Goal: Transaction & Acquisition: Purchase product/service

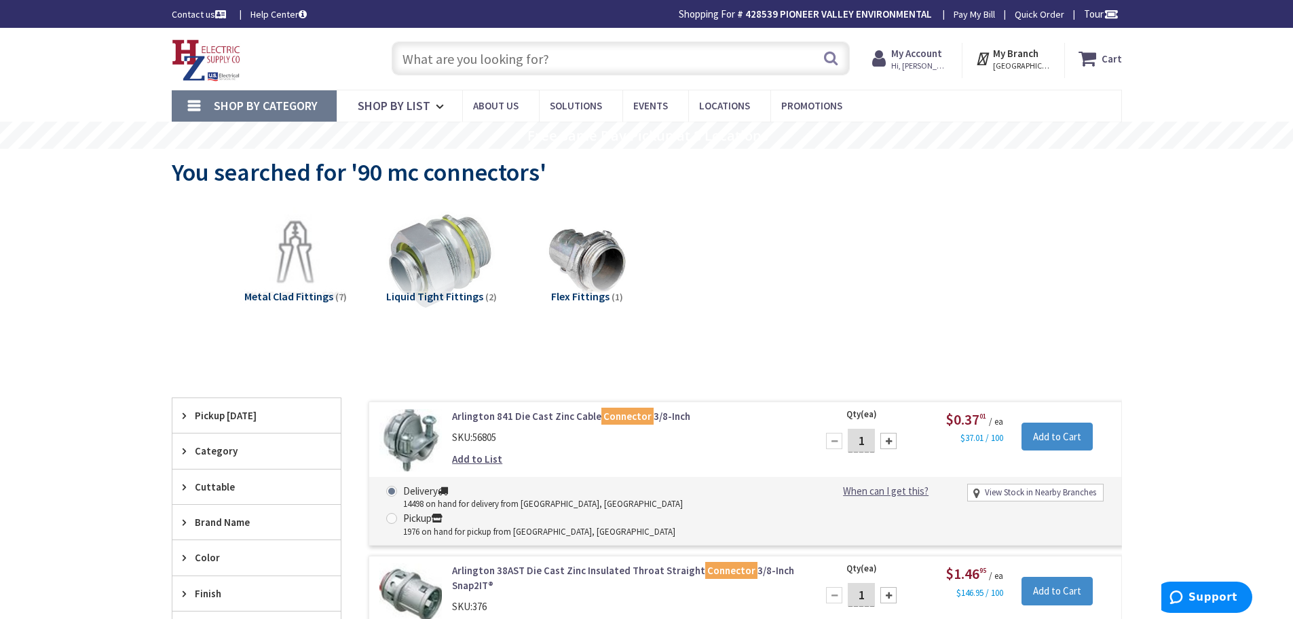
click at [931, 65] on span "Hi, [PERSON_NAME]" at bounding box center [920, 65] width 58 height 11
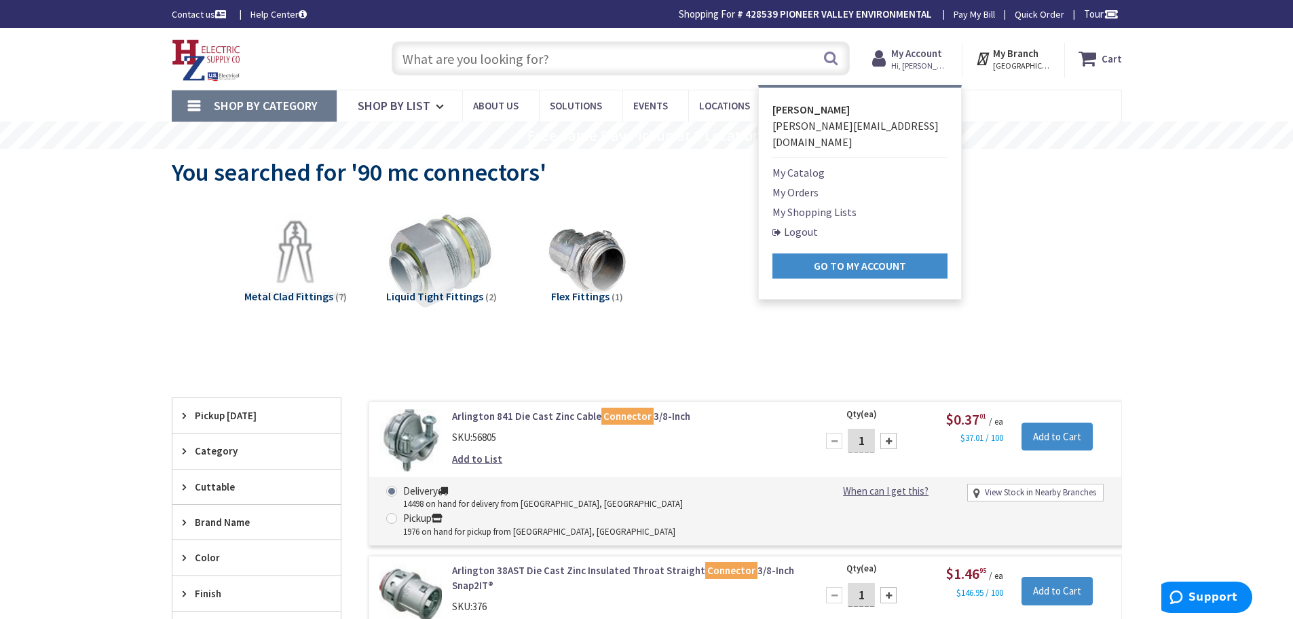
click at [827, 204] on link "My Shopping Lists" at bounding box center [815, 212] width 84 height 16
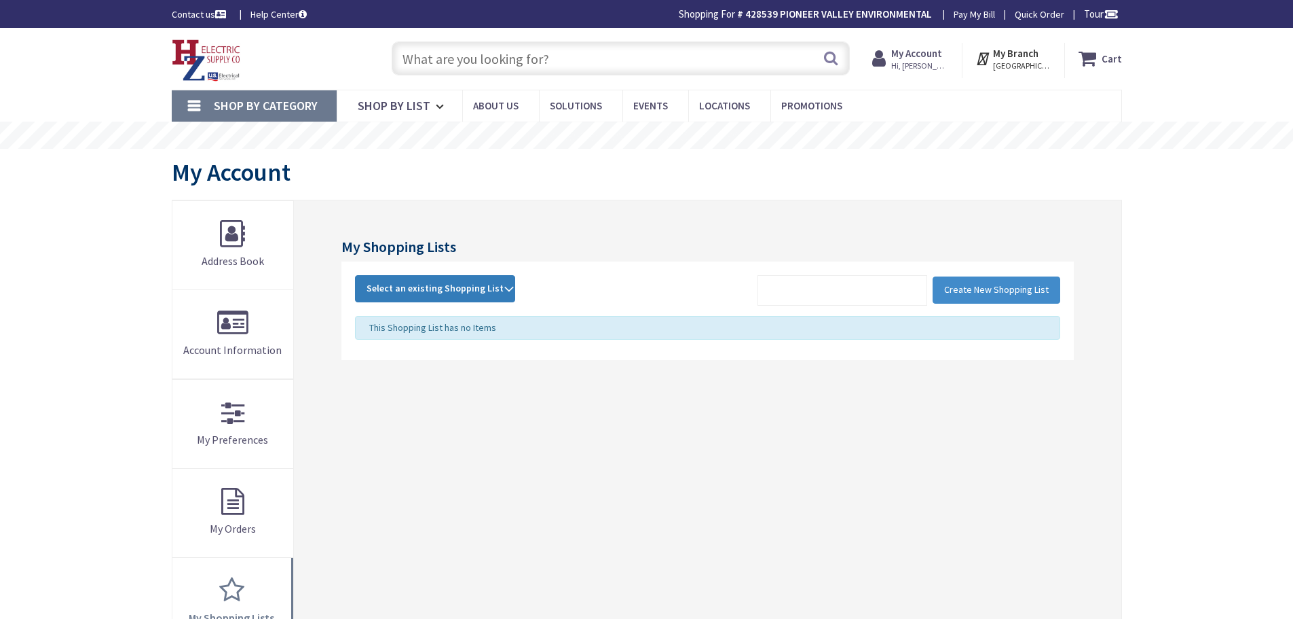
click at [448, 287] on span "Select an existing Shopping List" at bounding box center [435, 288] width 137 height 12
click at [410, 386] on link "POP" at bounding box center [435, 379] width 159 height 31
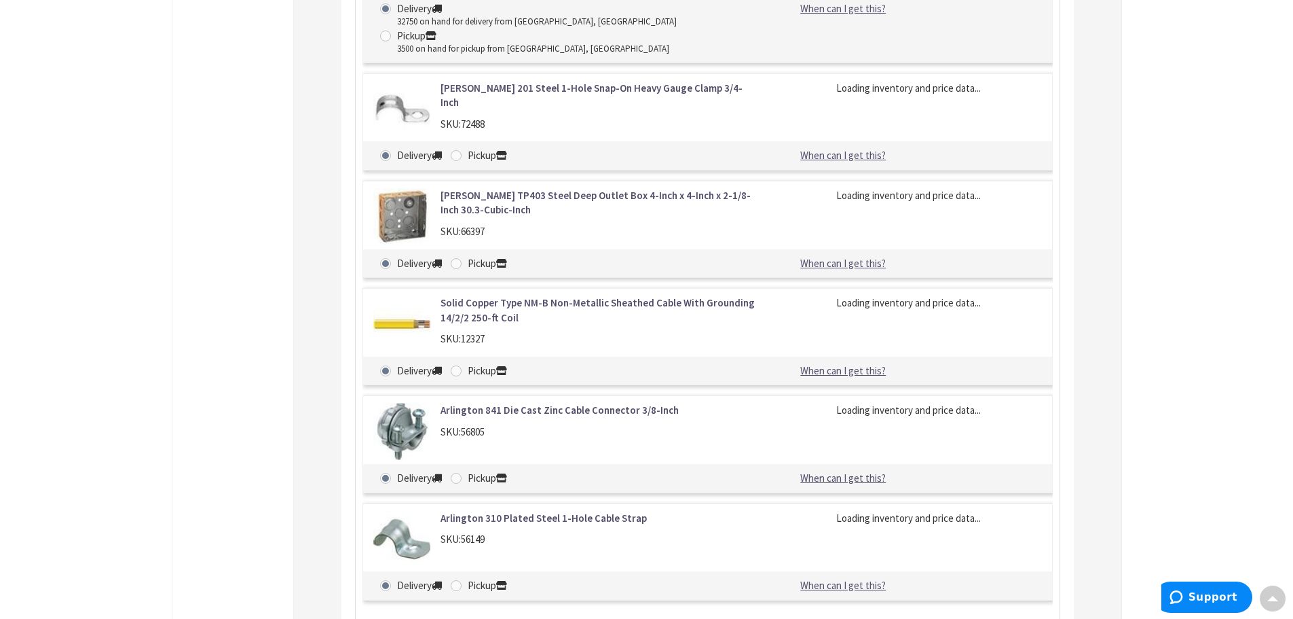
type input "E Washington St, North Attleborough, MA 02760, USA"
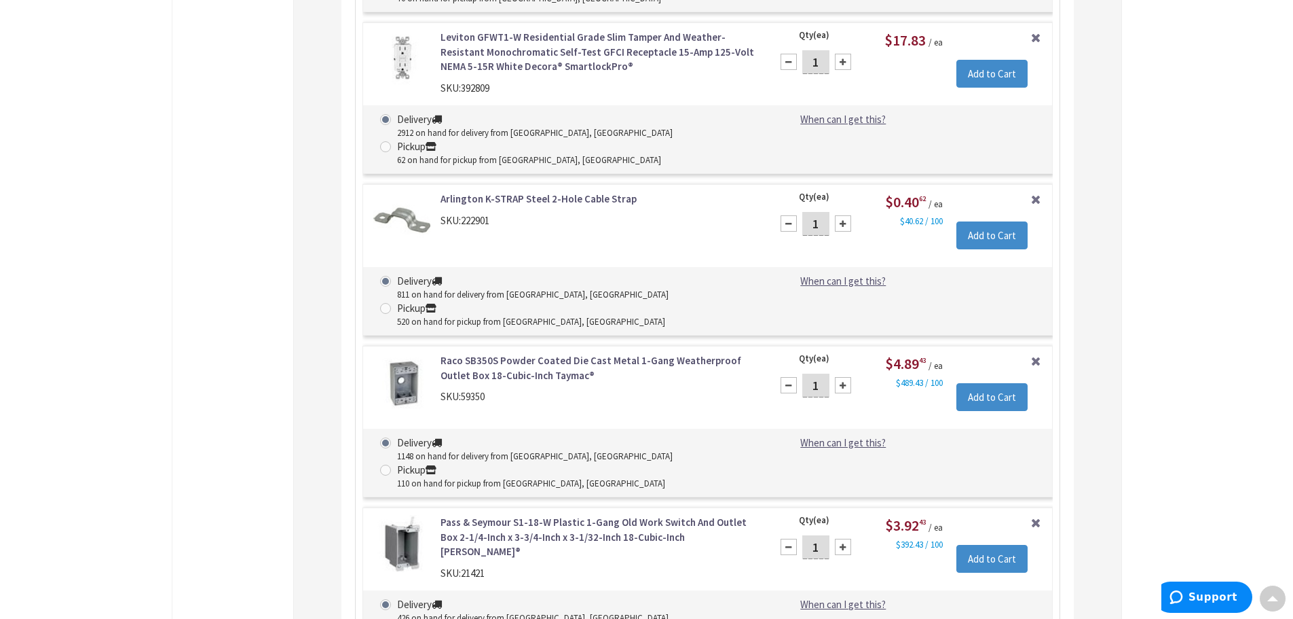
scroll to position [4337, 0]
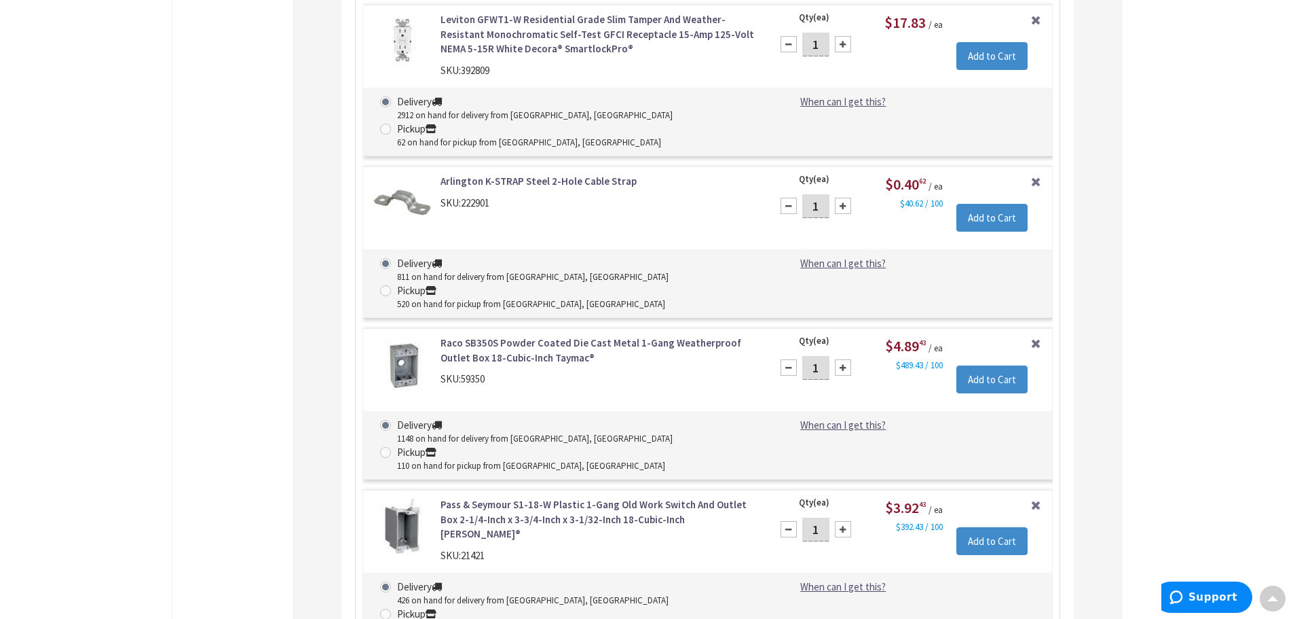
click at [485, 497] on link "Pass & Seymour S1-18-W Plastic 1-Gang Old Work Switch And Outlet Box 2-1/4-Inch…" at bounding box center [598, 518] width 314 height 43
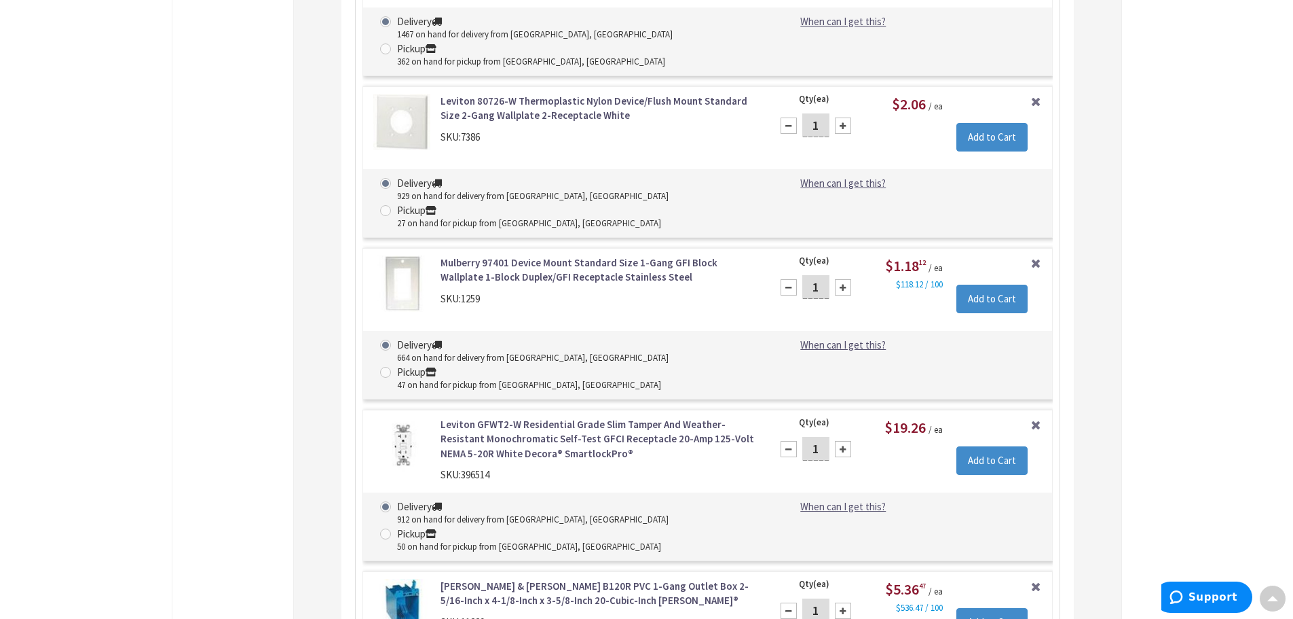
scroll to position [6563, 0]
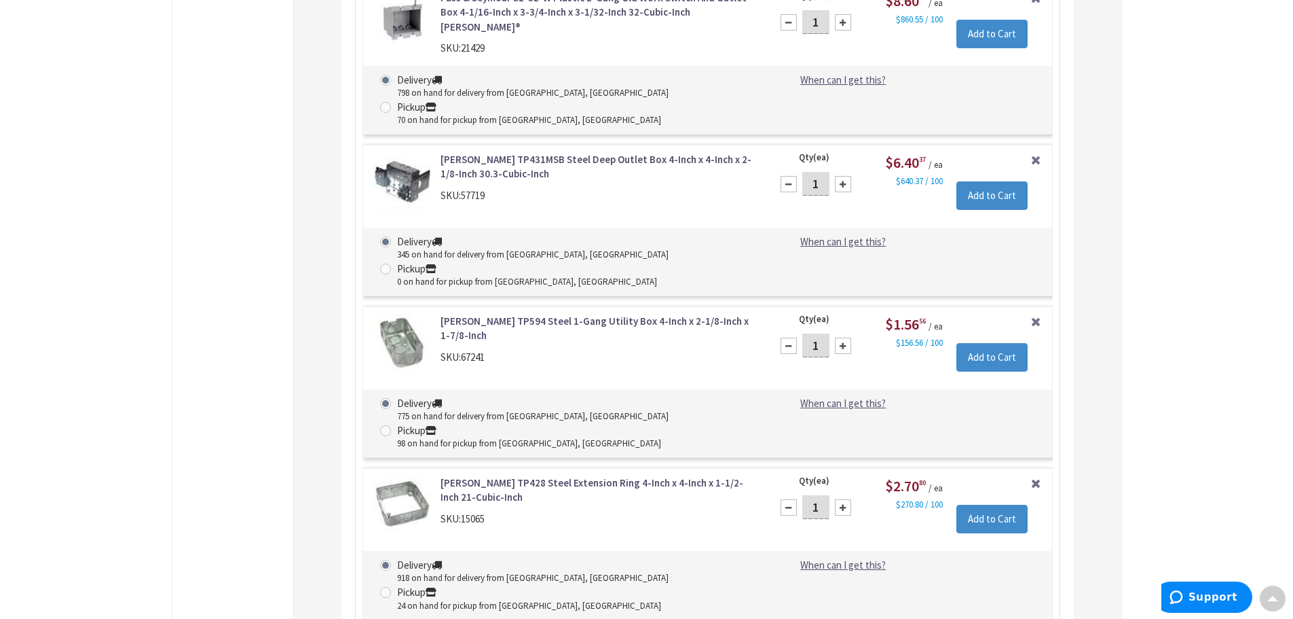
scroll to position [7619, 0]
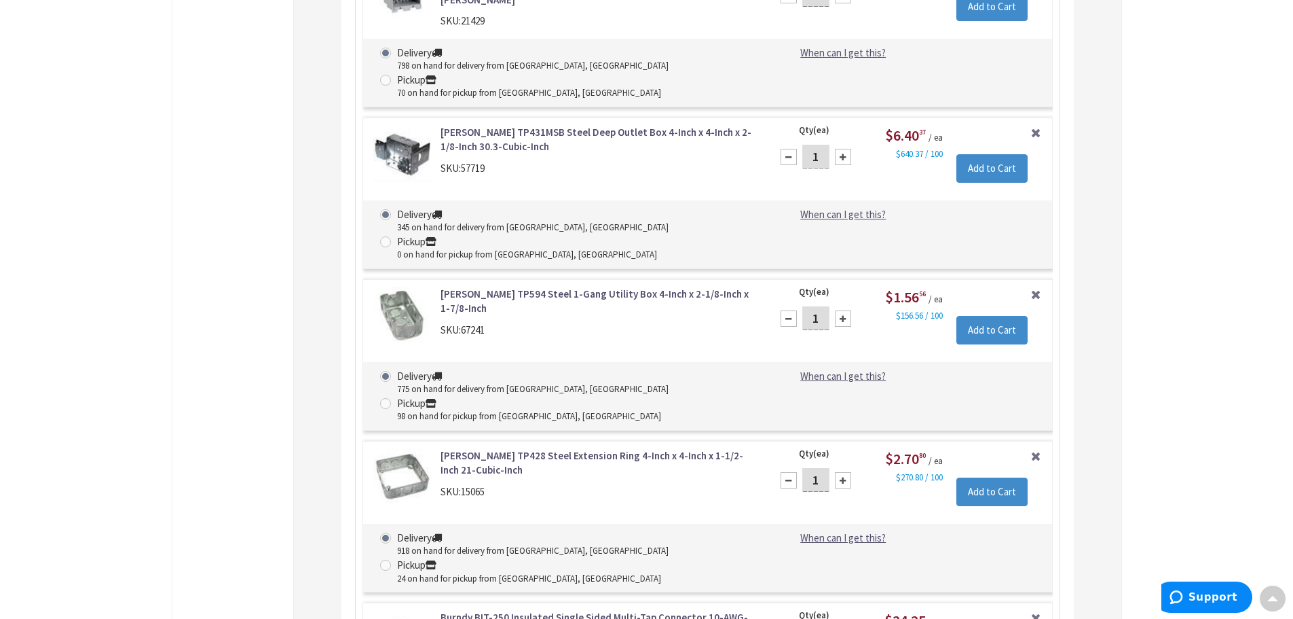
click at [557, 610] on link "Burndy BIT-250 Insulated Single Sided Multi-Tap Connector 10-AWG-250-KCMIL Copp…" at bounding box center [598, 624] width 314 height 29
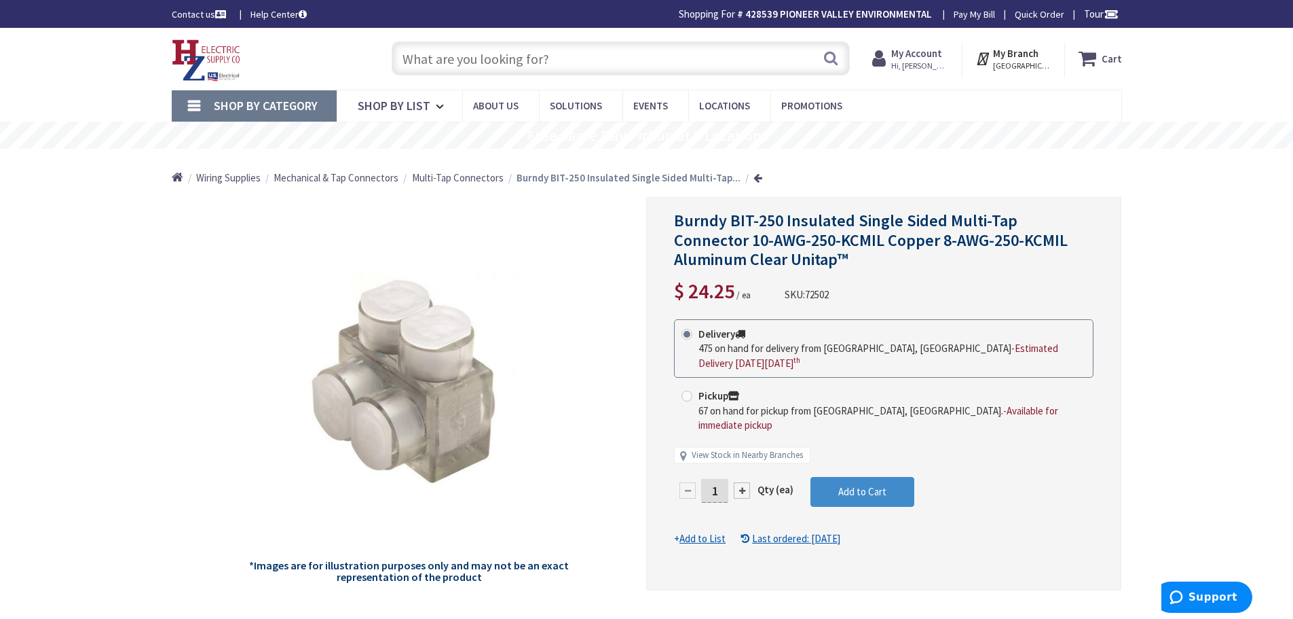
click at [564, 58] on input "text" at bounding box center [621, 58] width 458 height 34
click at [929, 54] on strong "My Account" at bounding box center [916, 53] width 51 height 13
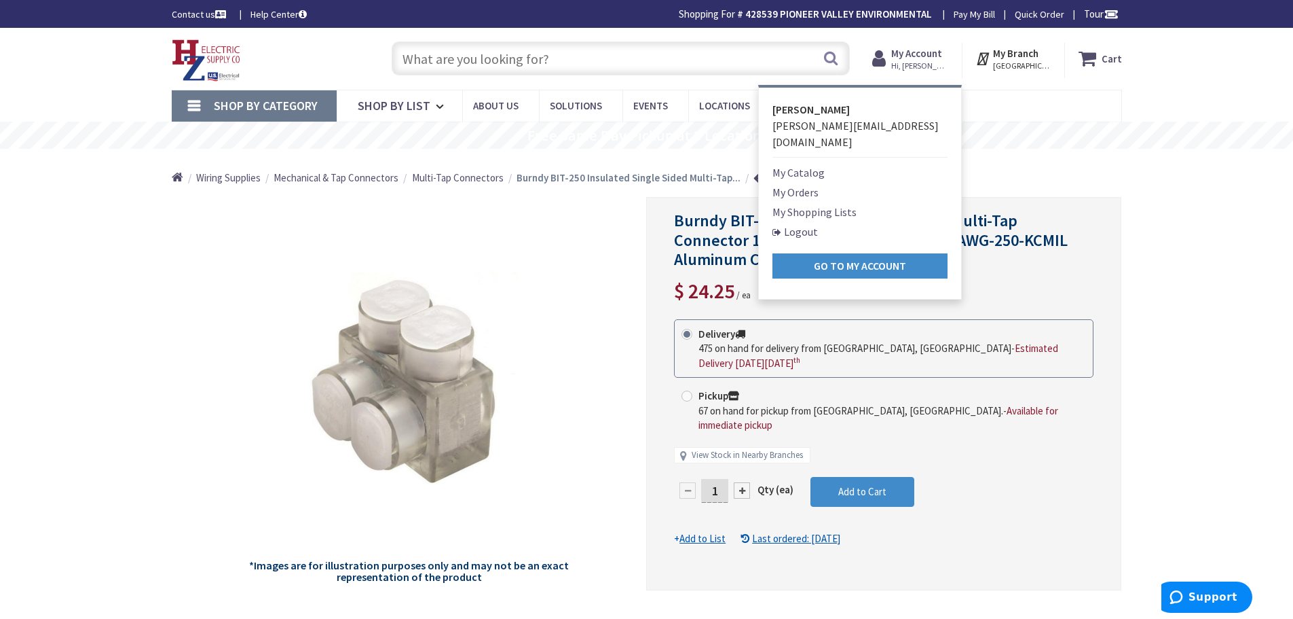
click at [803, 184] on link "My Orders" at bounding box center [796, 192] width 46 height 16
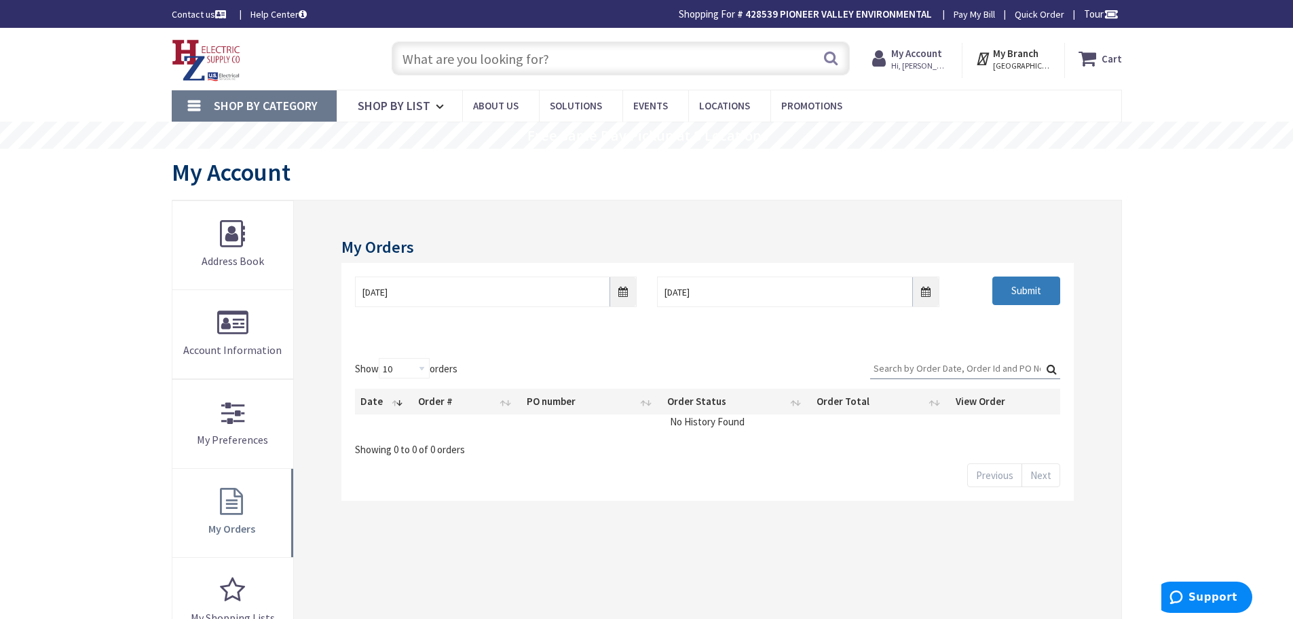
click at [1025, 290] on input "Submit" at bounding box center [1027, 290] width 68 height 29
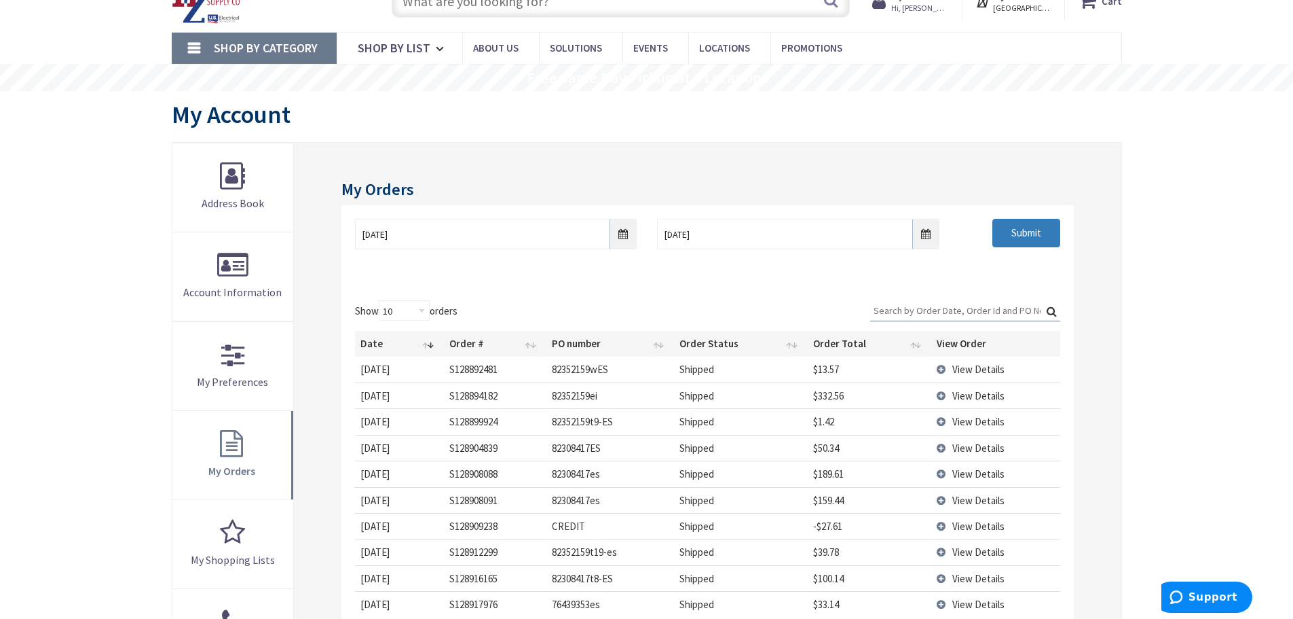
scroll to position [136, 0]
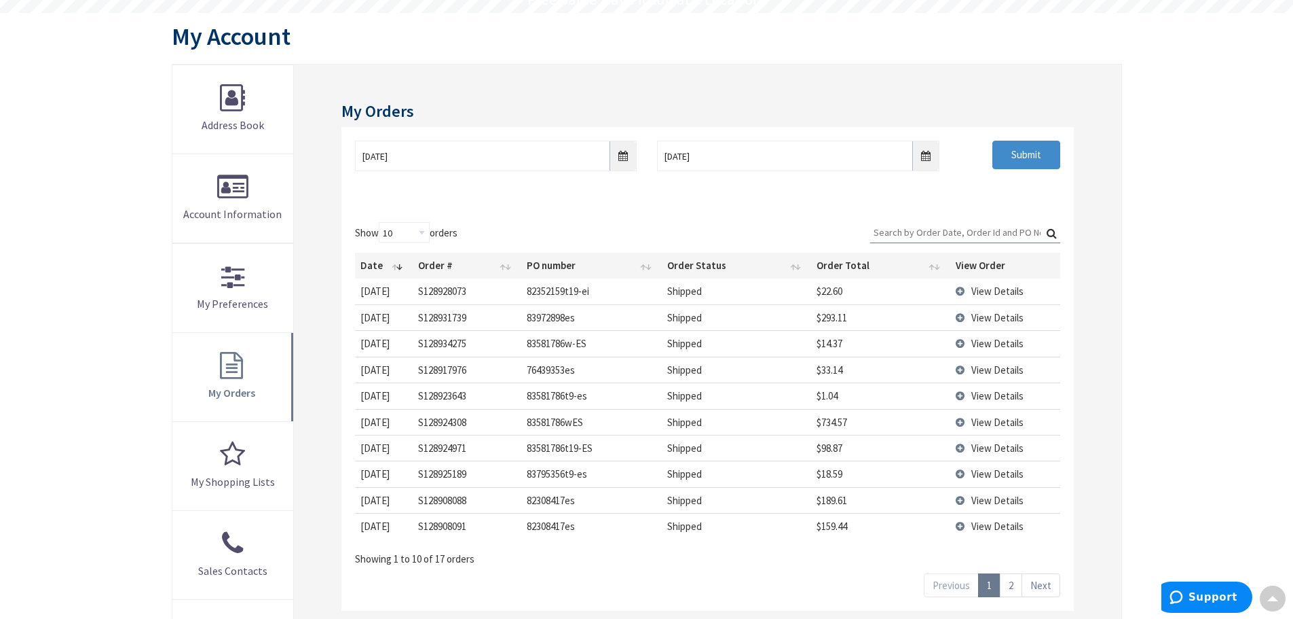
click at [957, 293] on td "View Details" at bounding box center [1006, 290] width 110 height 25
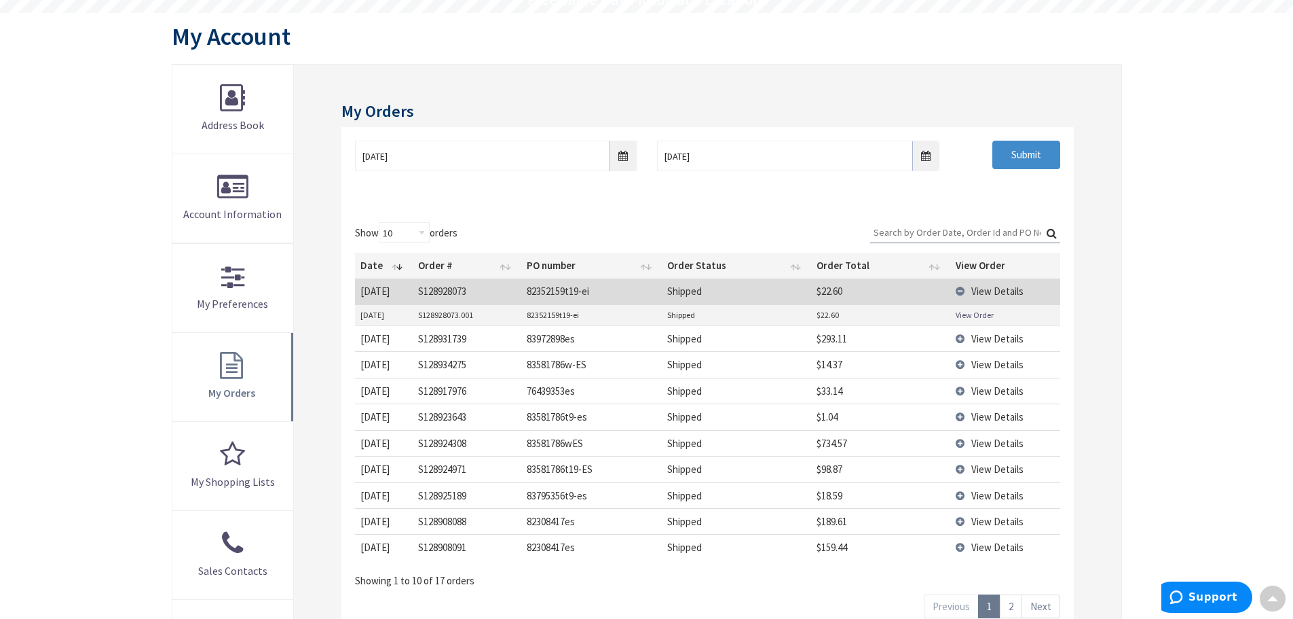
click at [986, 318] on link "View Order" at bounding box center [975, 315] width 38 height 12
click at [956, 335] on td "View Details" at bounding box center [1006, 338] width 110 height 26
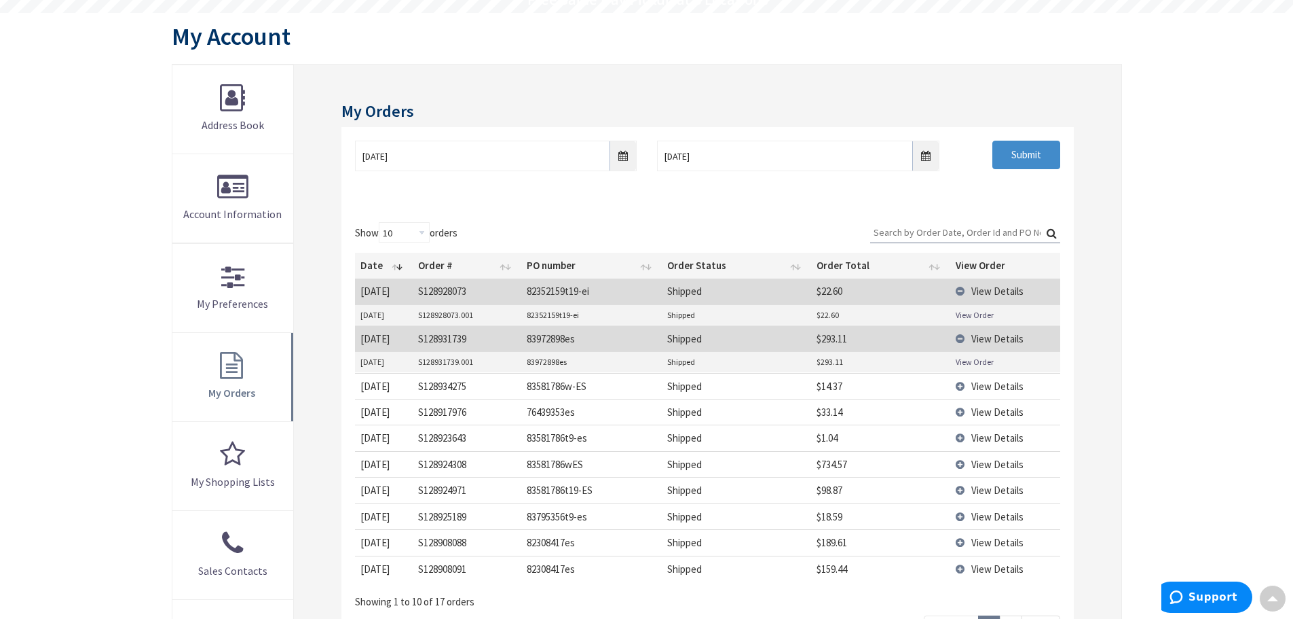
click at [982, 365] on link "View Order" at bounding box center [975, 362] width 38 height 12
click at [999, 384] on span "View Details" at bounding box center [998, 386] width 52 height 13
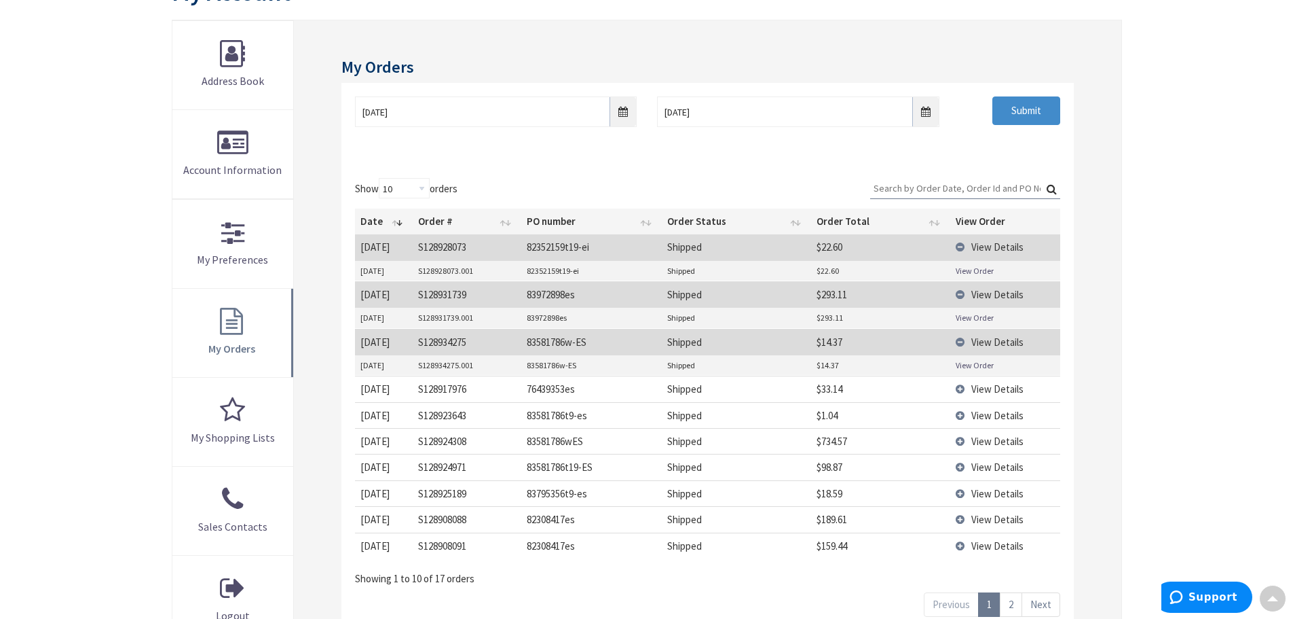
scroll to position [204, 0]
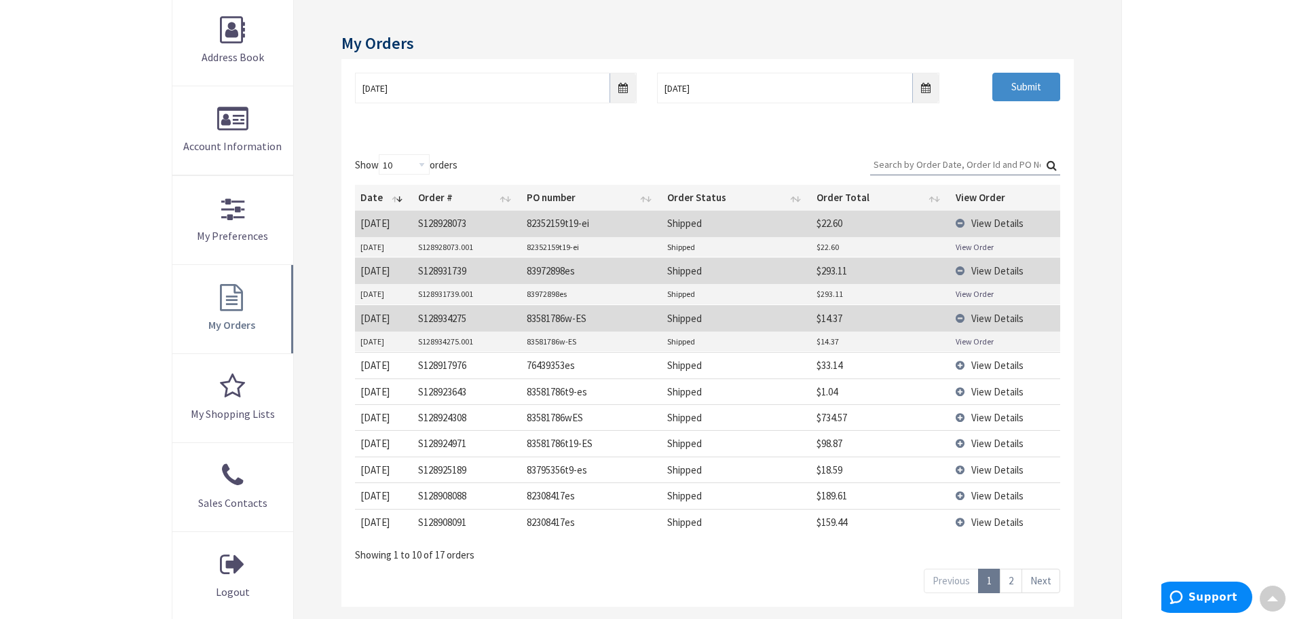
click at [963, 338] on link "View Order" at bounding box center [975, 341] width 38 height 12
click at [961, 366] on td "View Details" at bounding box center [1006, 365] width 110 height 26
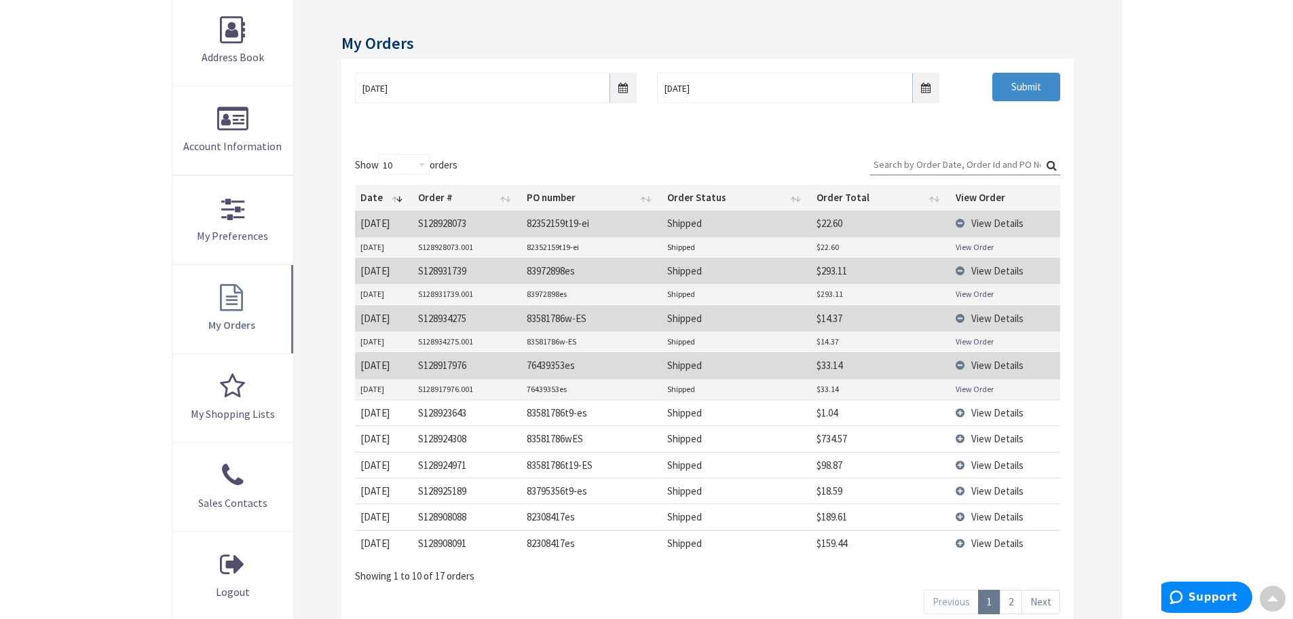
click at [989, 392] on link "View Order" at bounding box center [975, 389] width 38 height 12
click at [960, 411] on td "View Details" at bounding box center [1006, 412] width 110 height 26
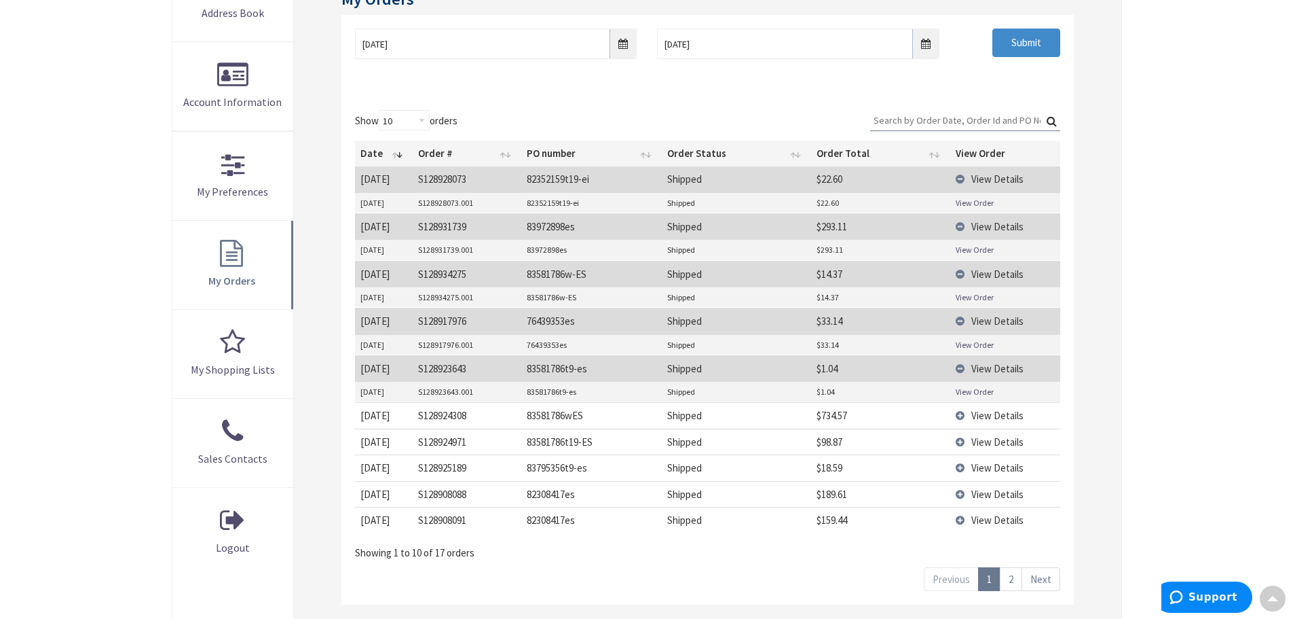
scroll to position [272, 0]
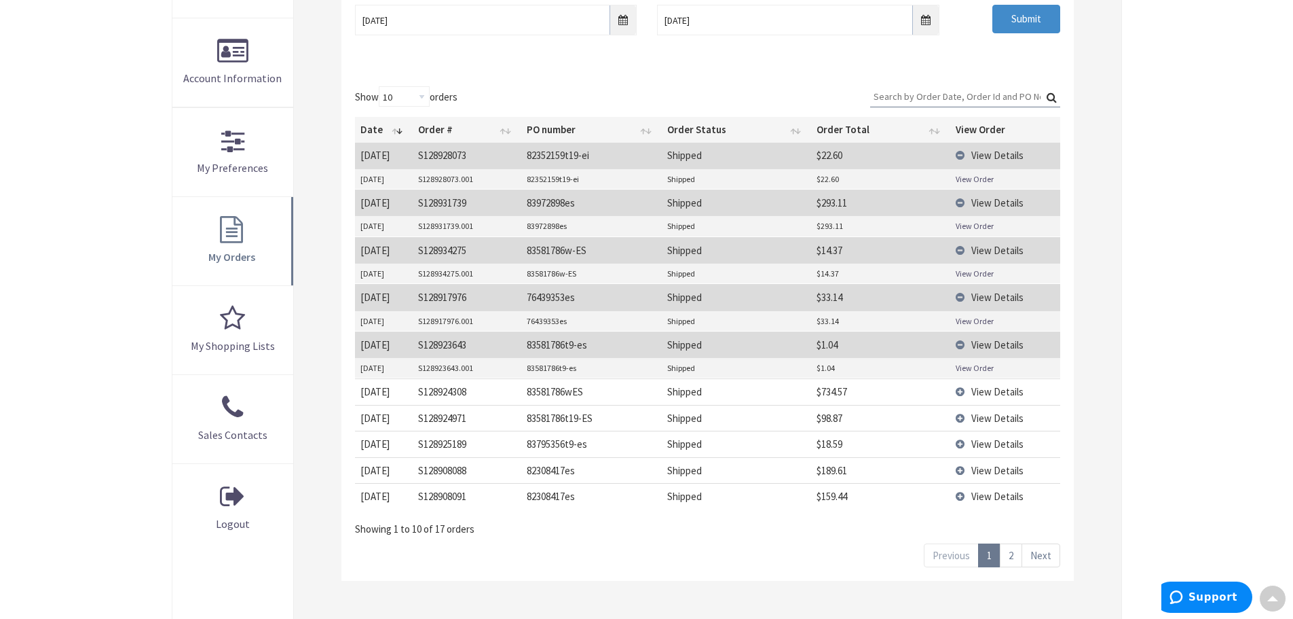
click at [960, 418] on td "View Details" at bounding box center [1006, 418] width 110 height 26
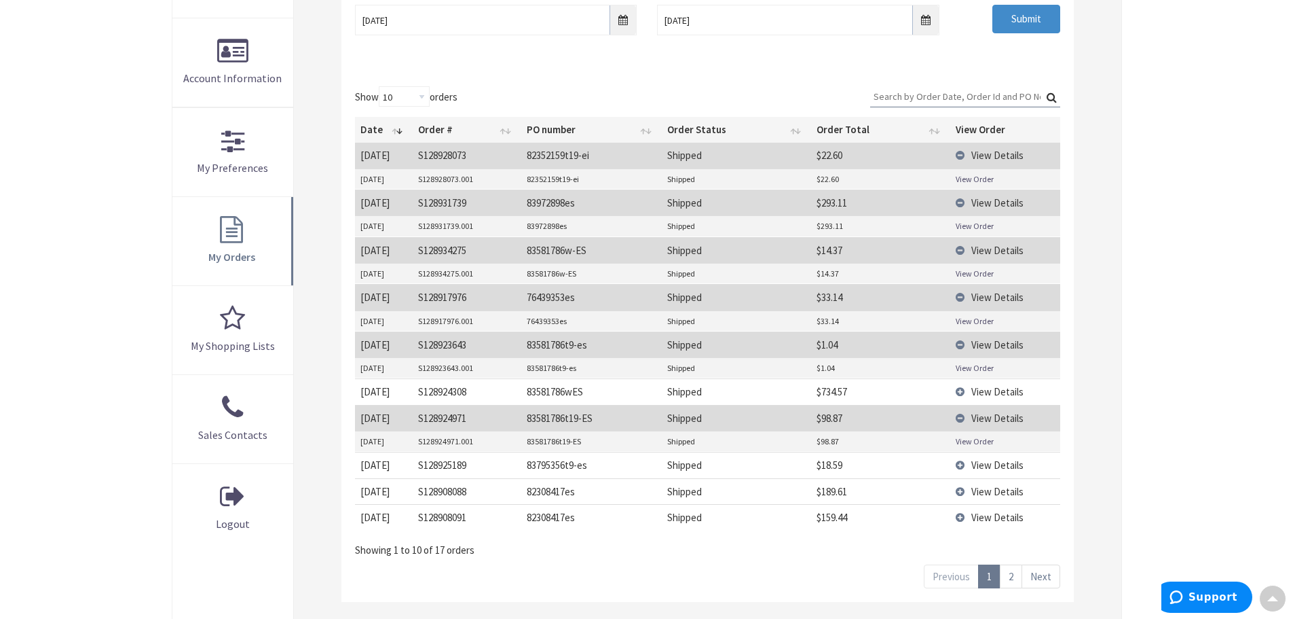
click at [991, 441] on link "View Order" at bounding box center [975, 441] width 38 height 12
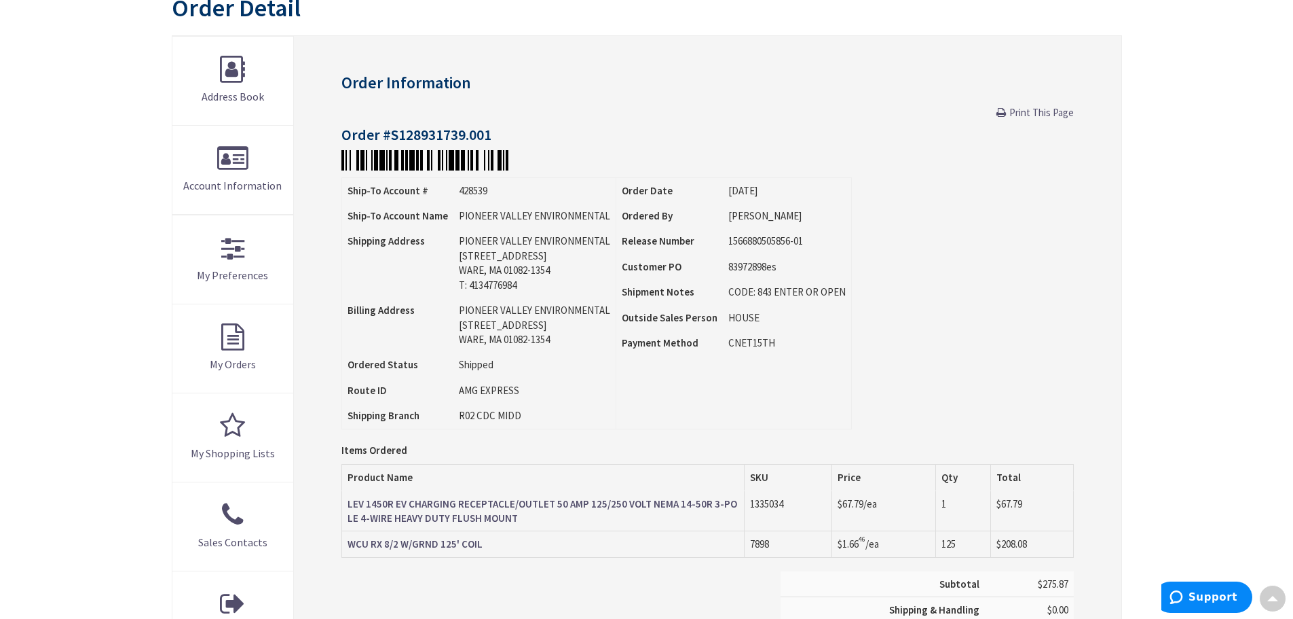
scroll to position [136, 0]
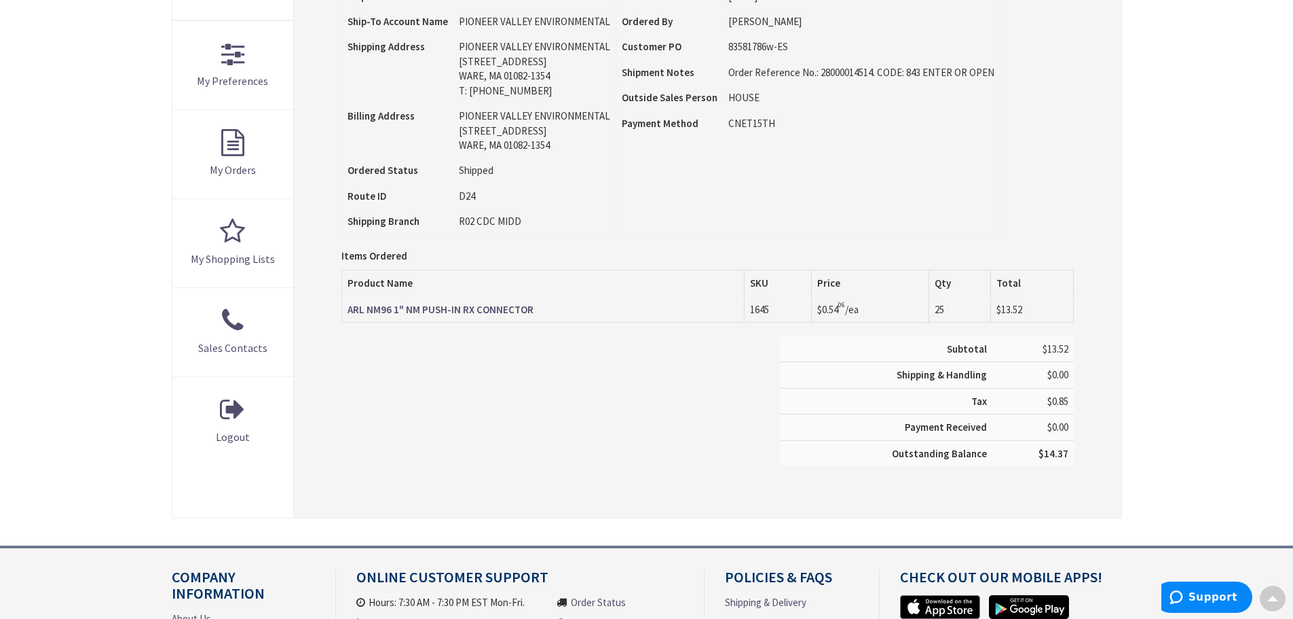
scroll to position [339, 0]
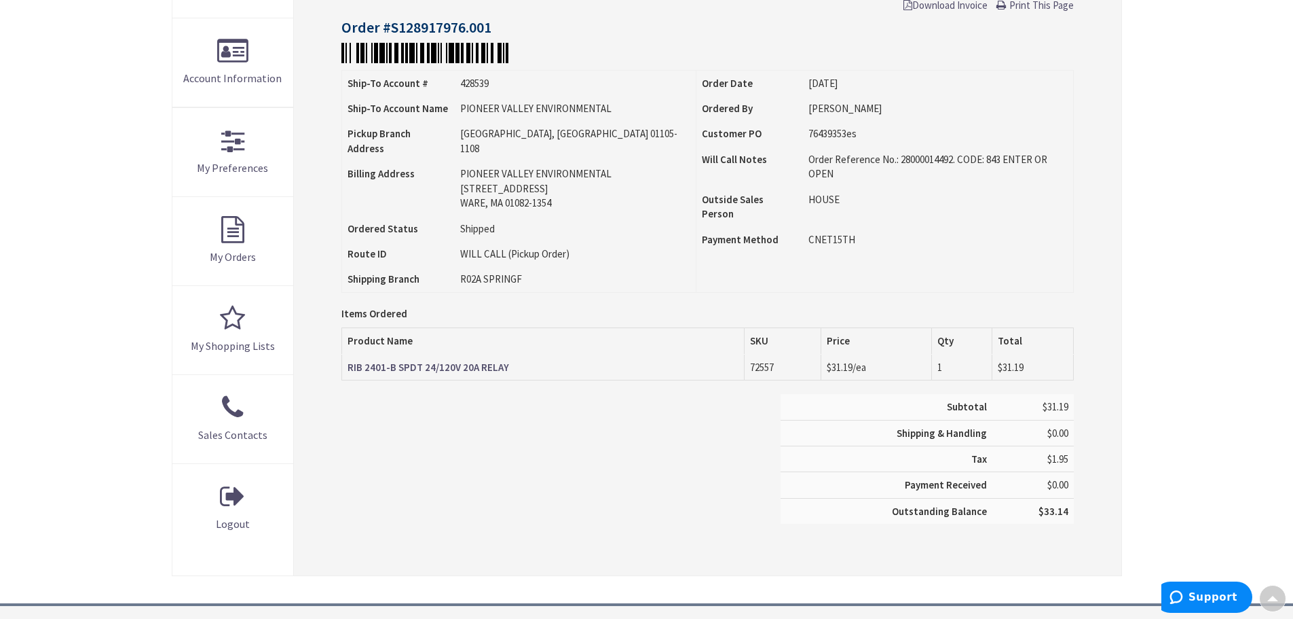
click at [395, 361] on strong "RIB 2401-B SPDT 24/120V 20A RELAY" at bounding box center [429, 367] width 162 height 13
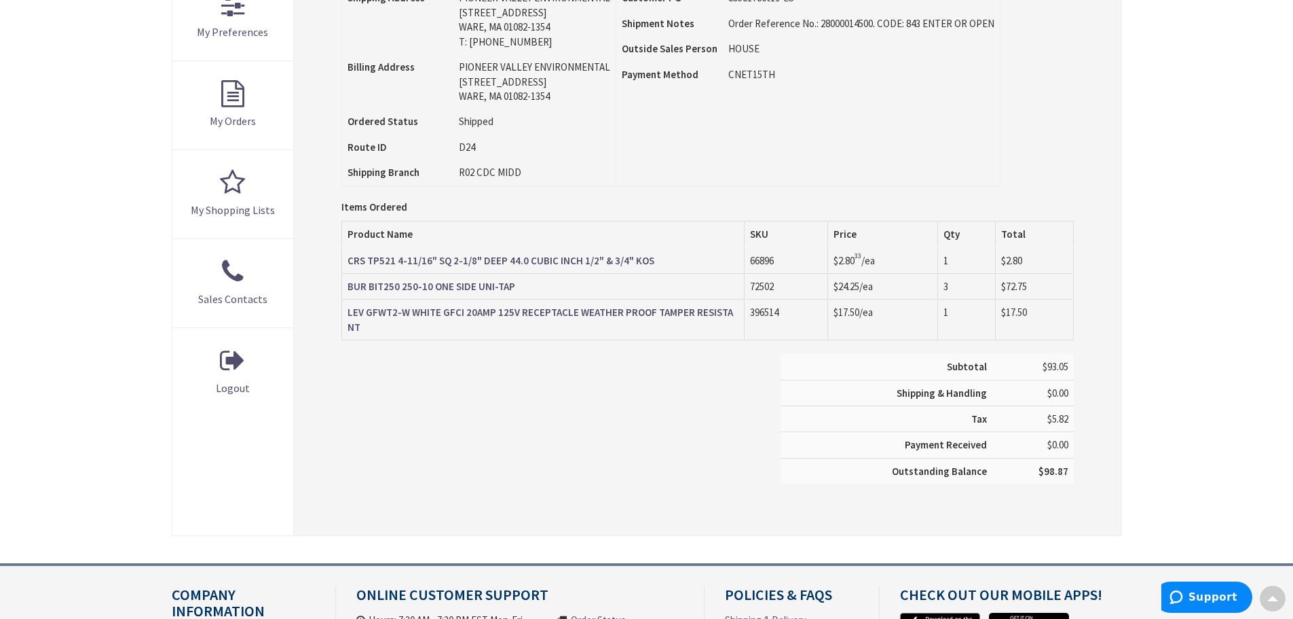
click at [443, 289] on strong "BUR BIT250 250-10 ONE SIDE UNI-TAP" at bounding box center [432, 286] width 168 height 13
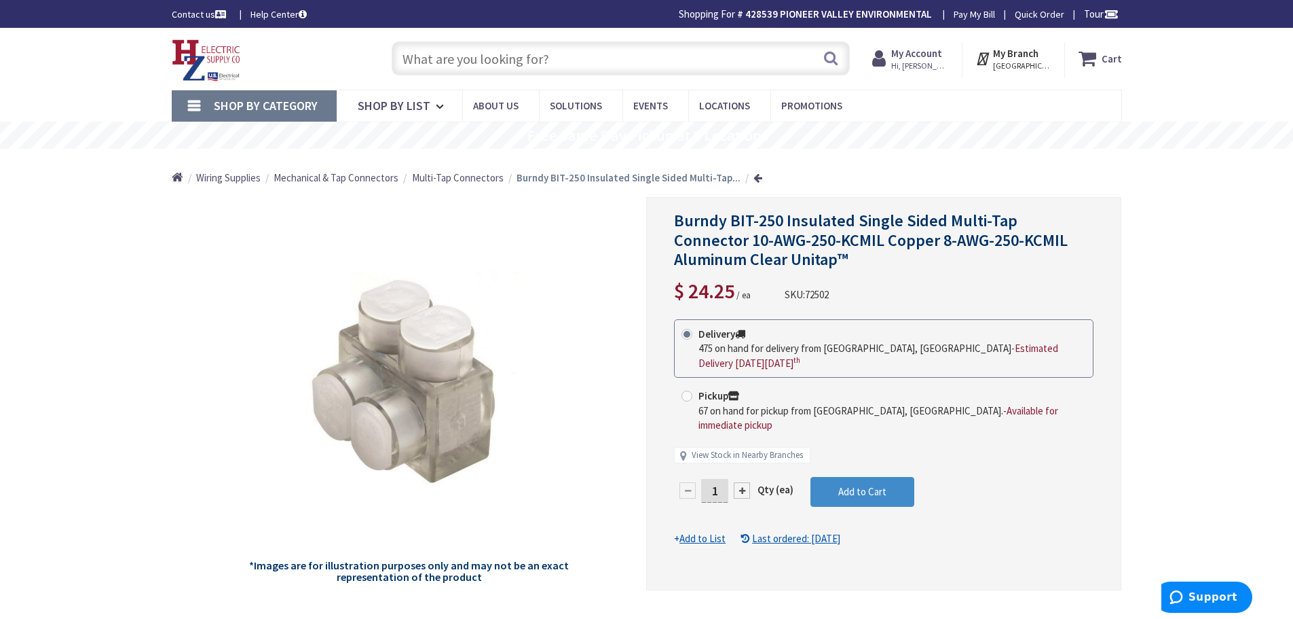
click at [476, 173] on span "Multi-Tap Connectors" at bounding box center [458, 177] width 92 height 13
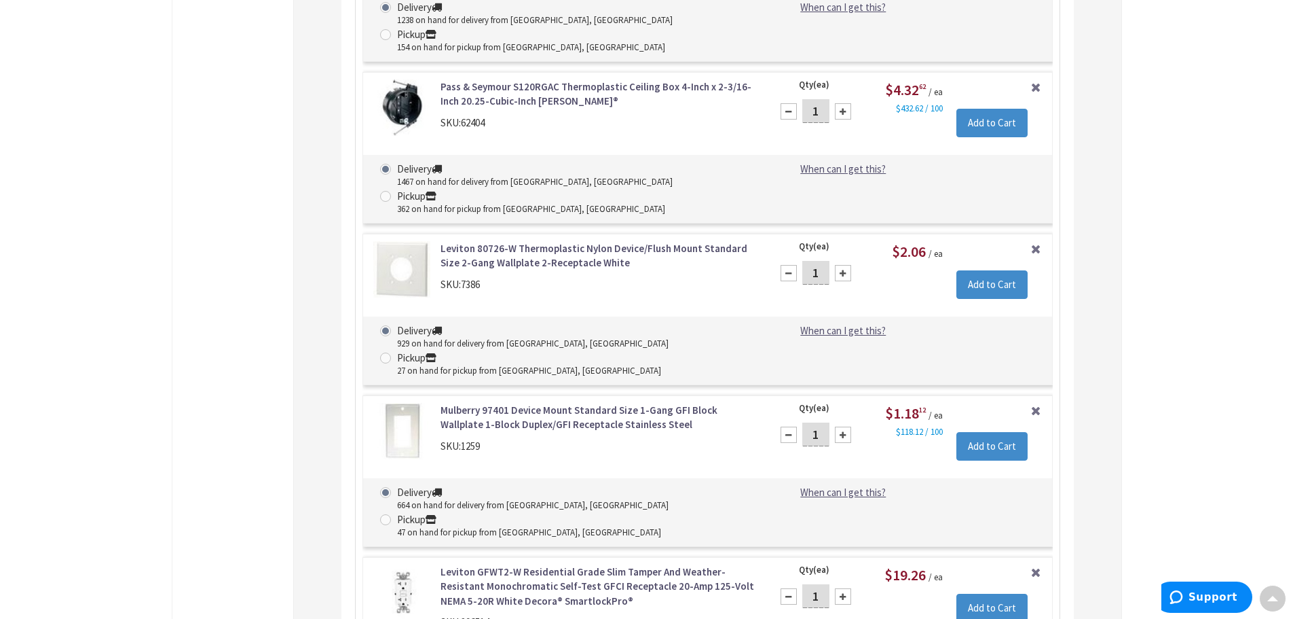
scroll to position [6601, 0]
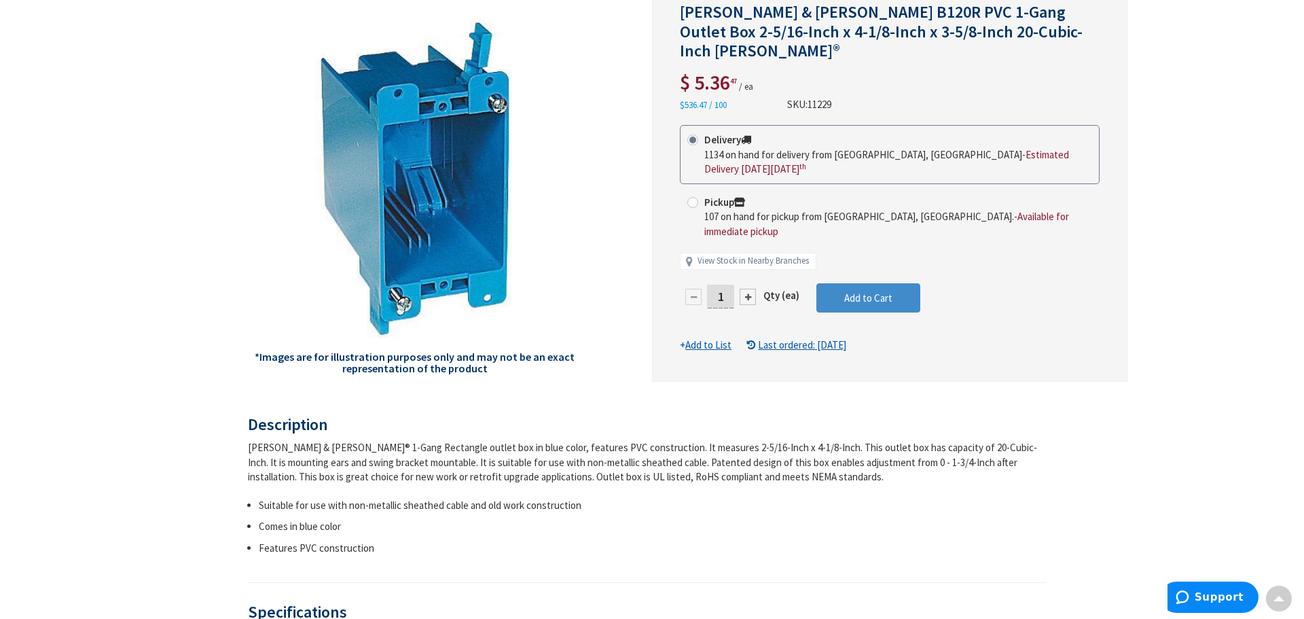
scroll to position [68, 0]
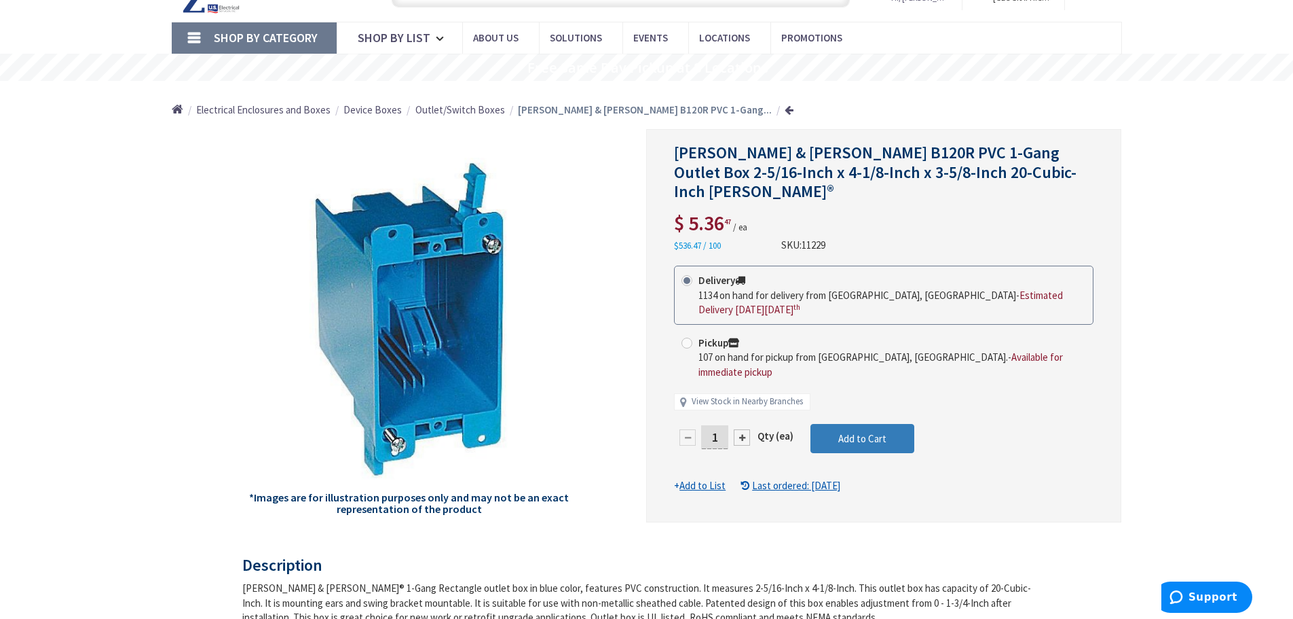
click at [847, 432] on span "Add to Cart" at bounding box center [863, 438] width 48 height 13
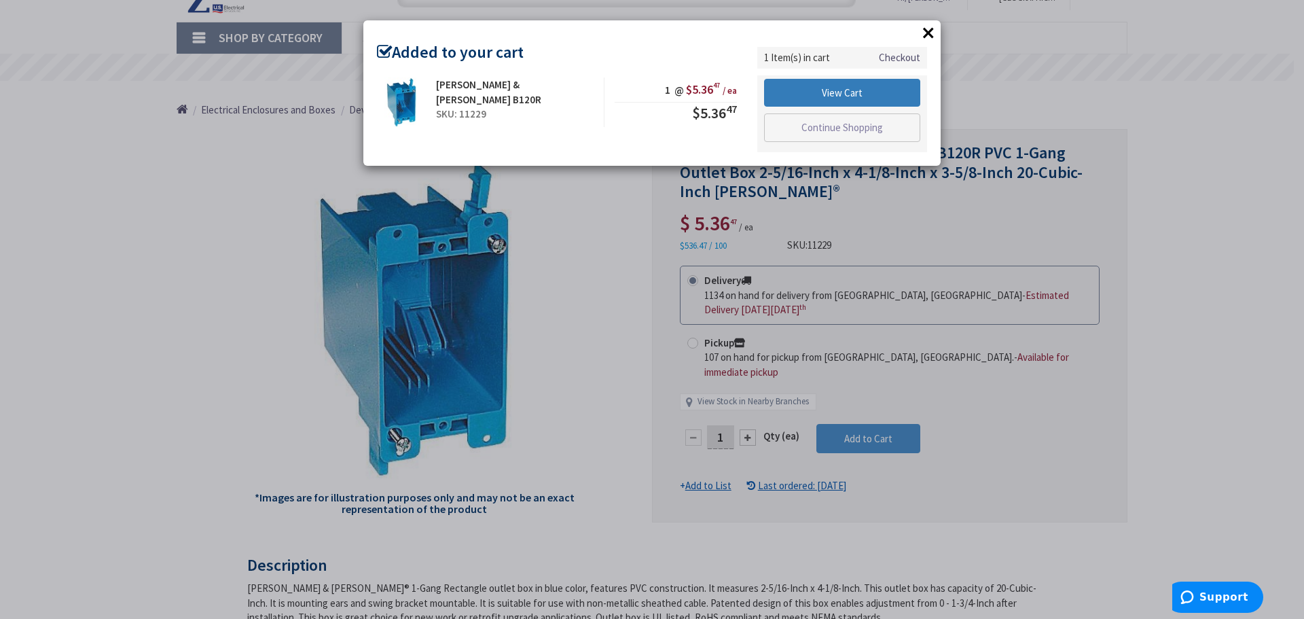
click at [837, 98] on link "View Cart" at bounding box center [842, 93] width 156 height 29
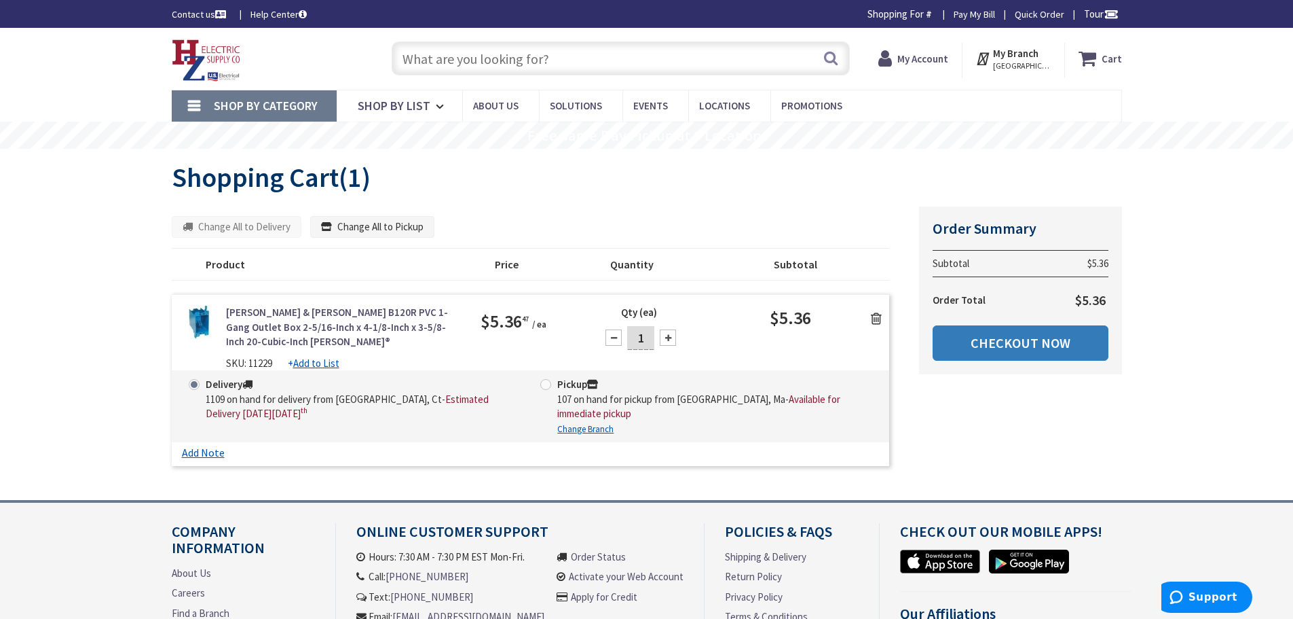
click at [1031, 342] on link "Checkout Now" at bounding box center [1021, 342] width 176 height 35
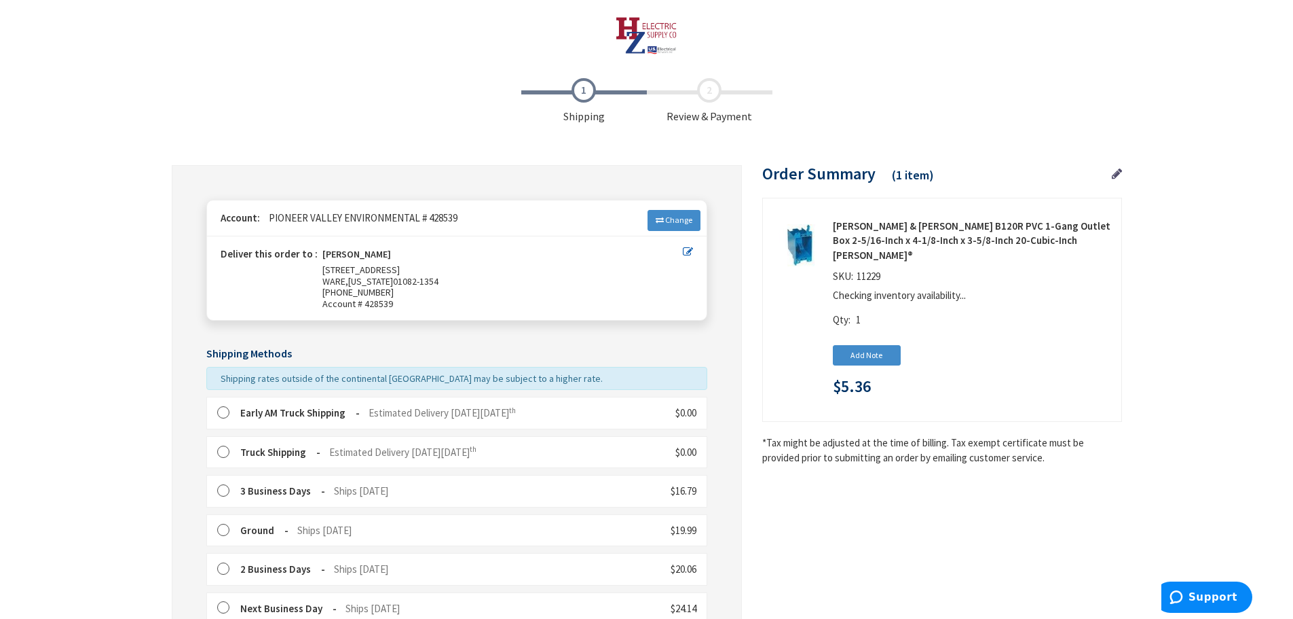
click at [223, 452] on label at bounding box center [227, 452] width 21 height 14
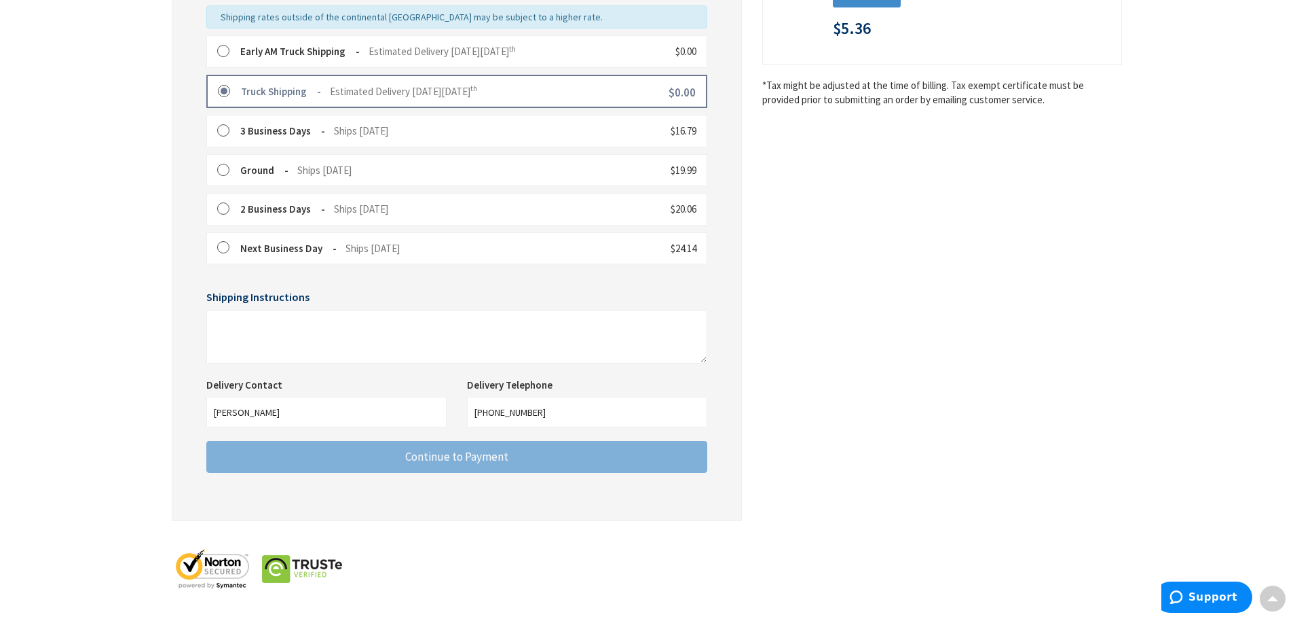
scroll to position [362, 0]
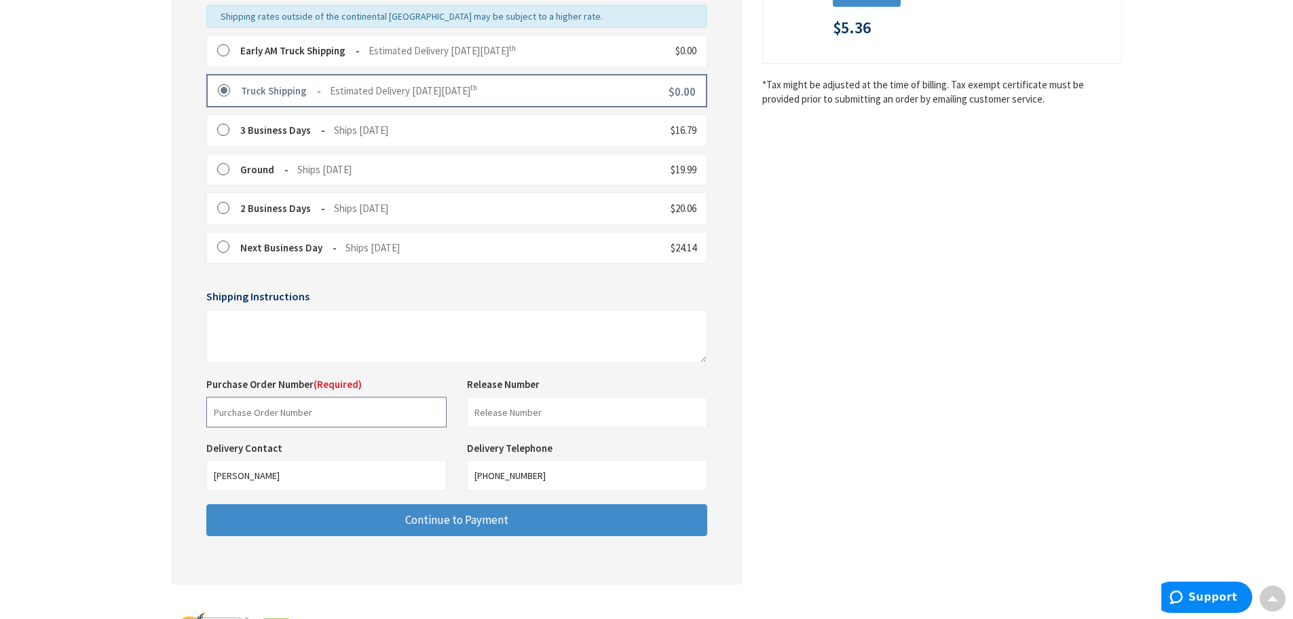
click at [306, 411] on input "text" at bounding box center [326, 412] width 240 height 31
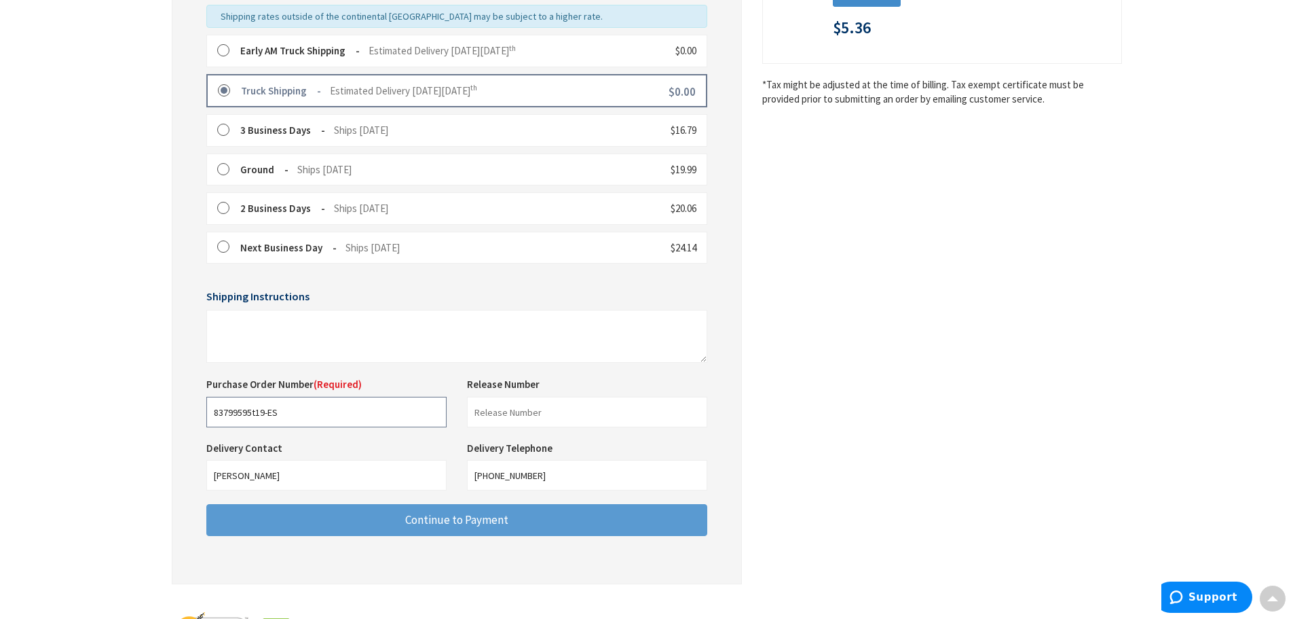
type input "83799595t19-ES"
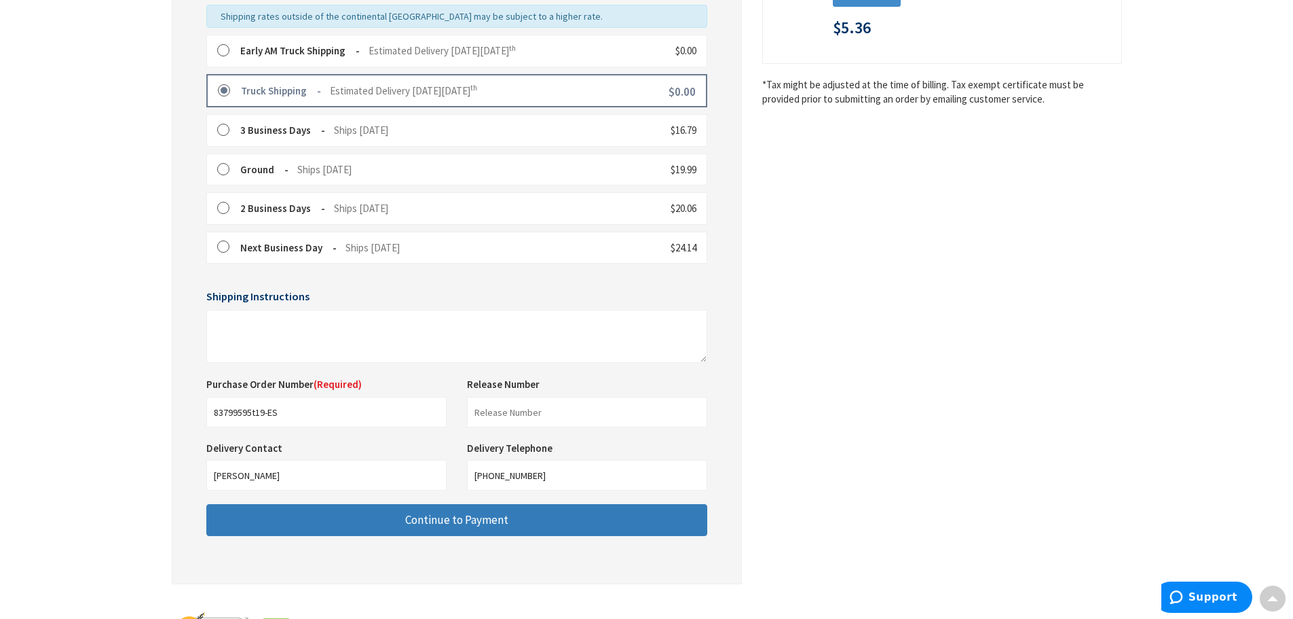
click at [416, 515] on span "Continue to Payment" at bounding box center [456, 519] width 103 height 15
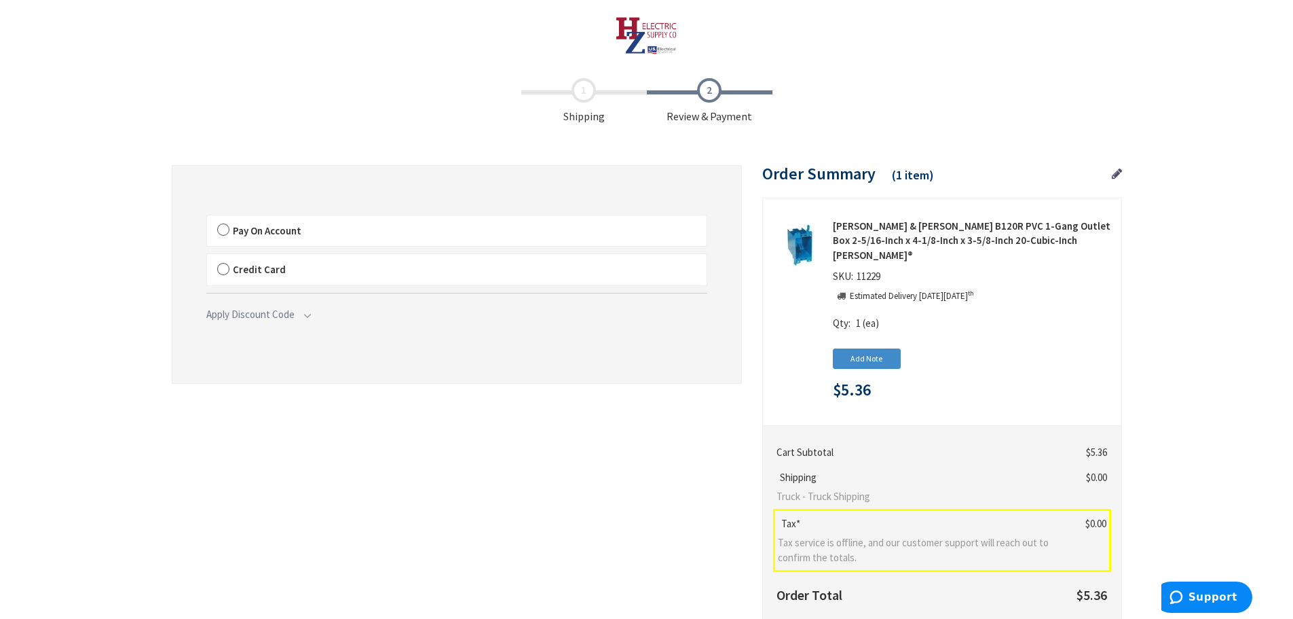
click at [223, 229] on label "Pay On Account" at bounding box center [457, 230] width 500 height 31
click at [207, 218] on input "Pay On Account" at bounding box center [207, 218] width 0 height 0
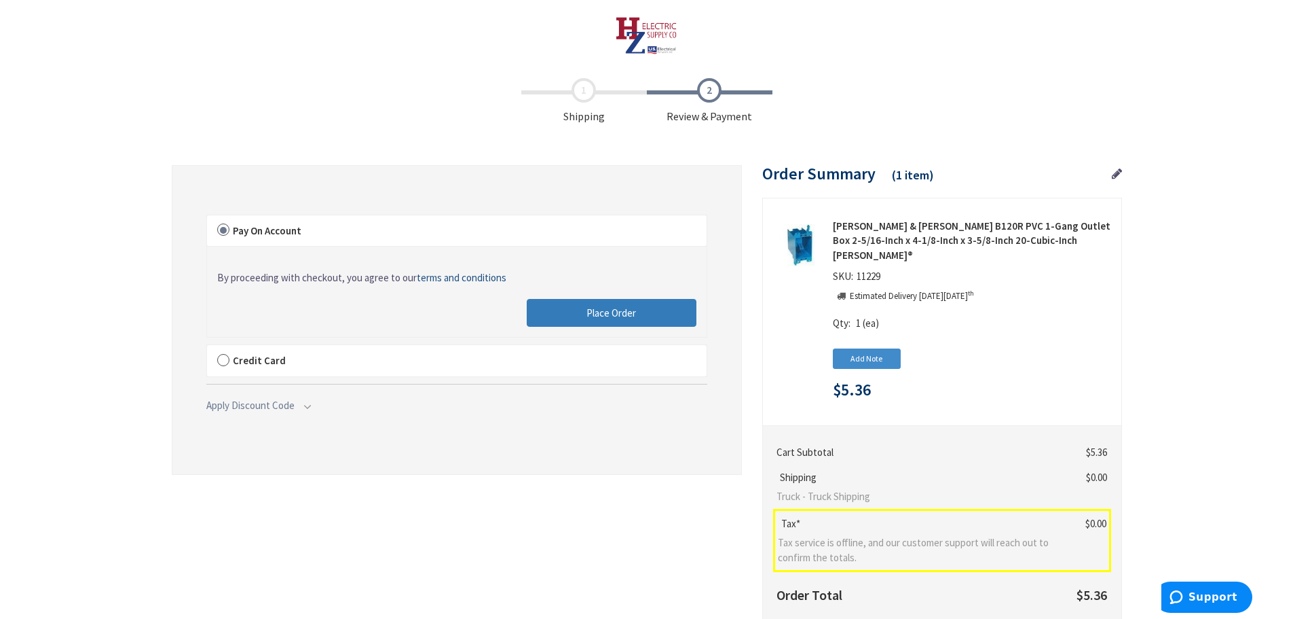
drag, startPoint x: 659, startPoint y: 314, endPoint x: 652, endPoint y: 312, distance: 7.9
click at [659, 314] on button "Place Order" at bounding box center [612, 313] width 170 height 29
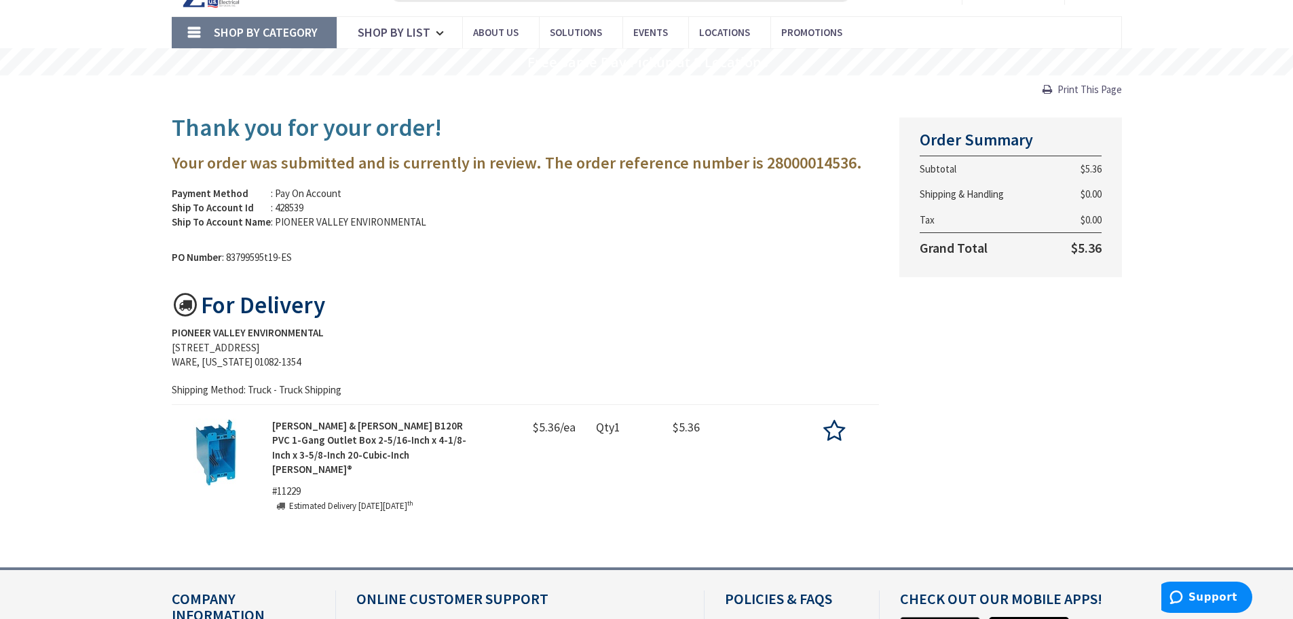
scroll to position [136, 0]
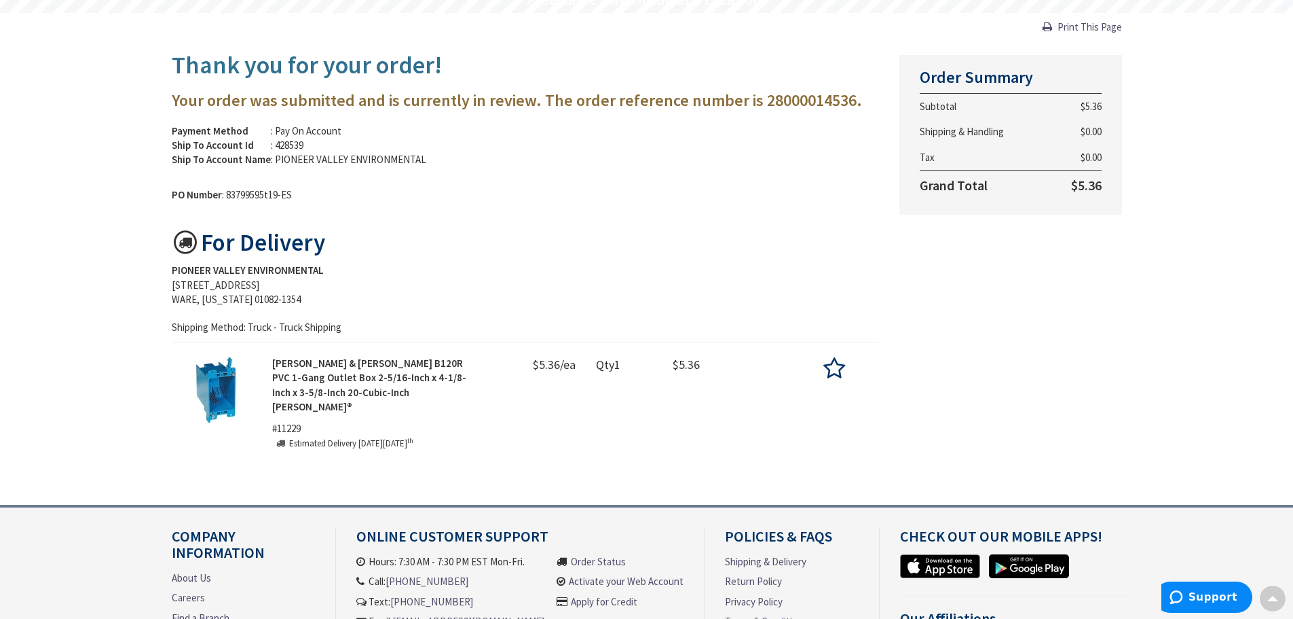
click at [337, 375] on strong "Thomas & Betts B120R PVC 1-Gang Outlet Box 2-5/16-Inch x 4-1/8-Inch x 3-5/8-Inc…" at bounding box center [369, 384] width 194 height 56
click at [307, 375] on strong "Thomas & Betts B120R PVC 1-Gang Outlet Box 2-5/16-Inch x 4-1/8-Inch x 3-5/8-Inc…" at bounding box center [369, 384] width 194 height 56
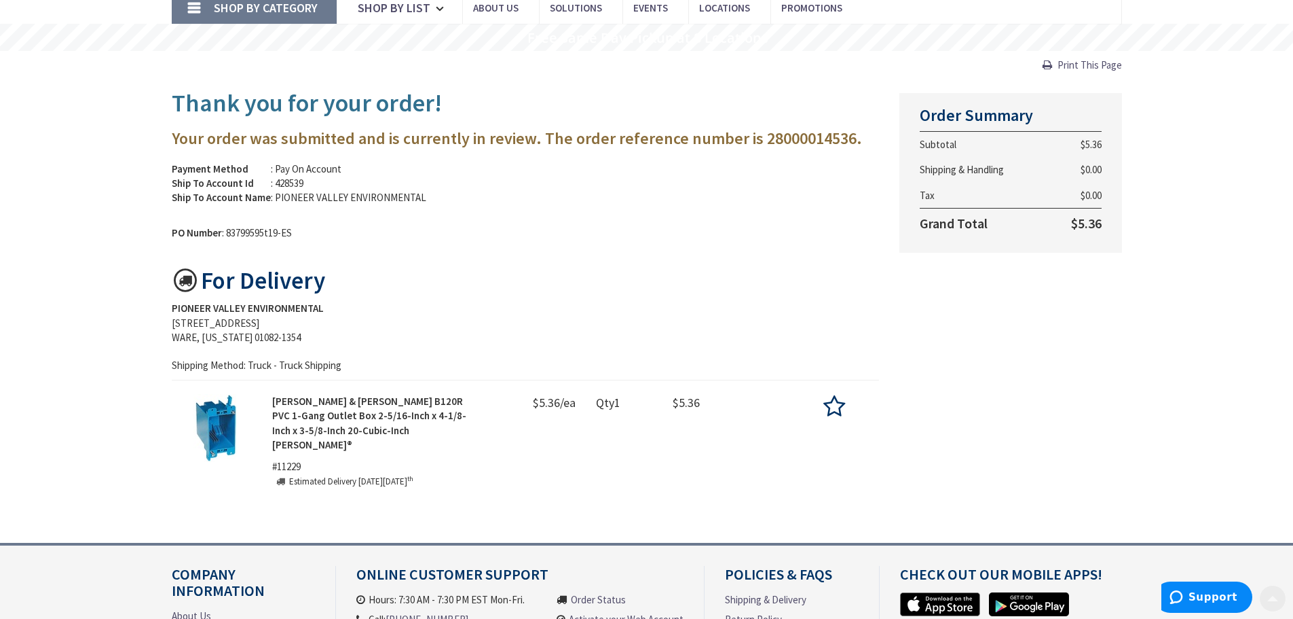
scroll to position [204, 0]
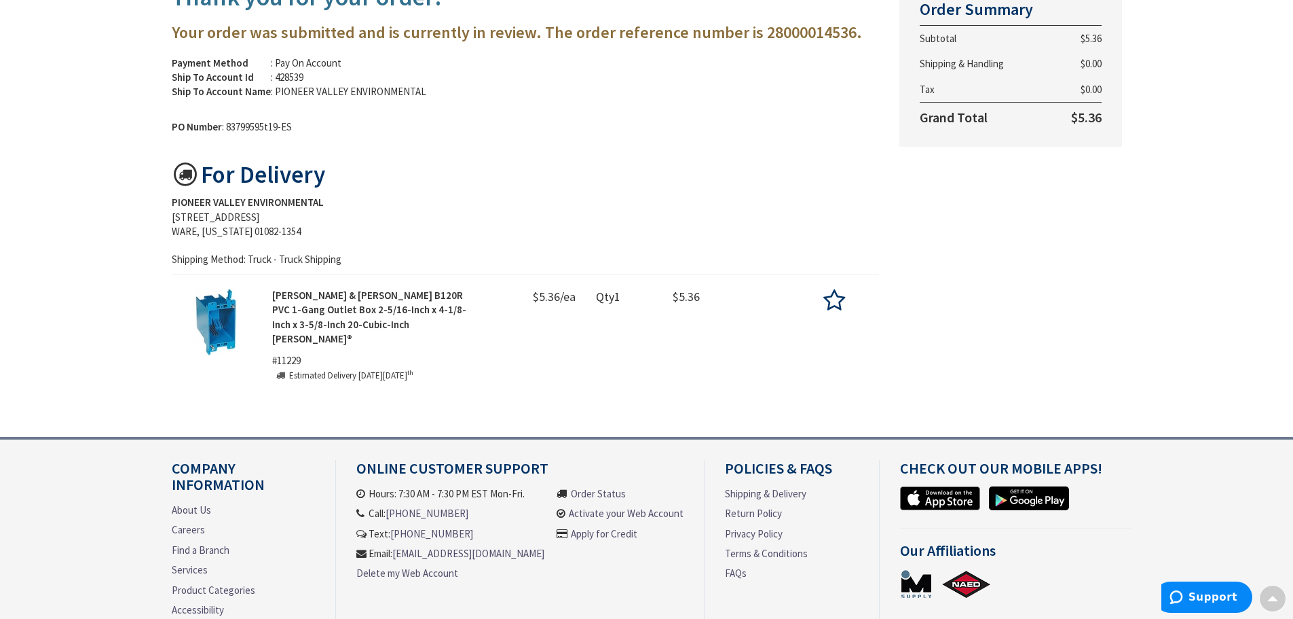
drag, startPoint x: 328, startPoint y: 325, endPoint x: 274, endPoint y: 300, distance: 58.9
click at [274, 300] on p "Thomas & Betts B120R PVC 1-Gang Outlet Box 2-5/16-Inch x 4-1/8-Inch x 3-5/8-Inc…" at bounding box center [373, 317] width 202 height 58
copy strong "[PERSON_NAME] & [PERSON_NAME] B120R PVC 1-Gang Outlet Box 2-5/16-Inch x 4-1/8-I…"
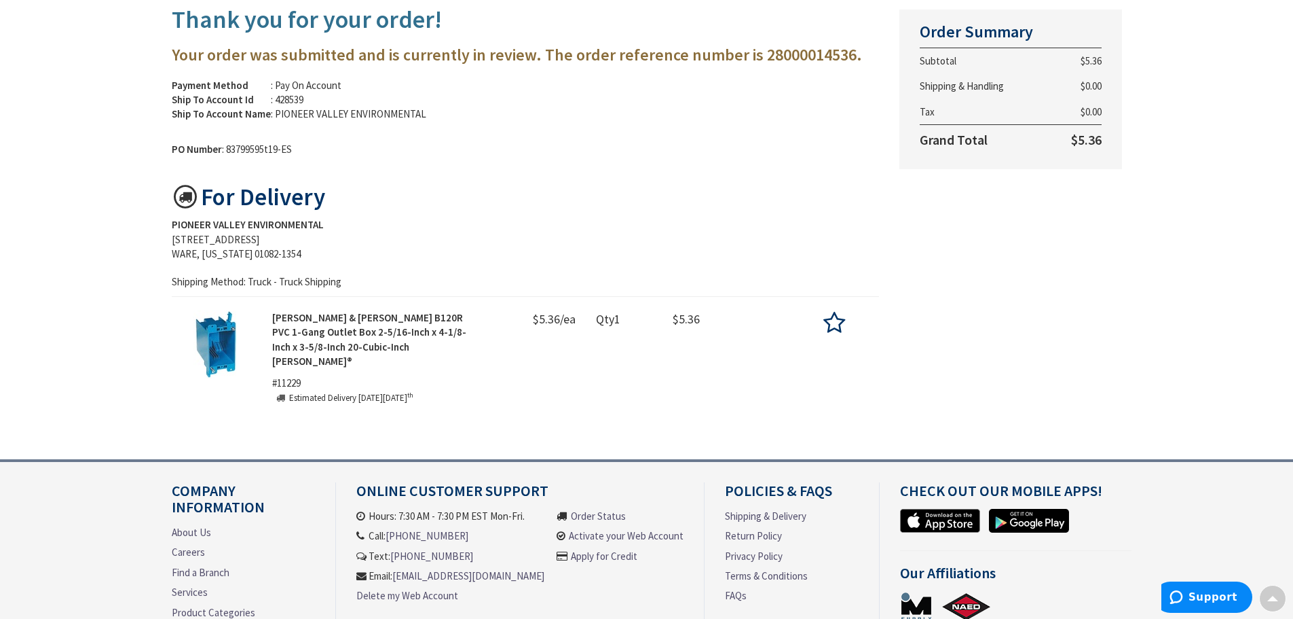
scroll to position [0, 0]
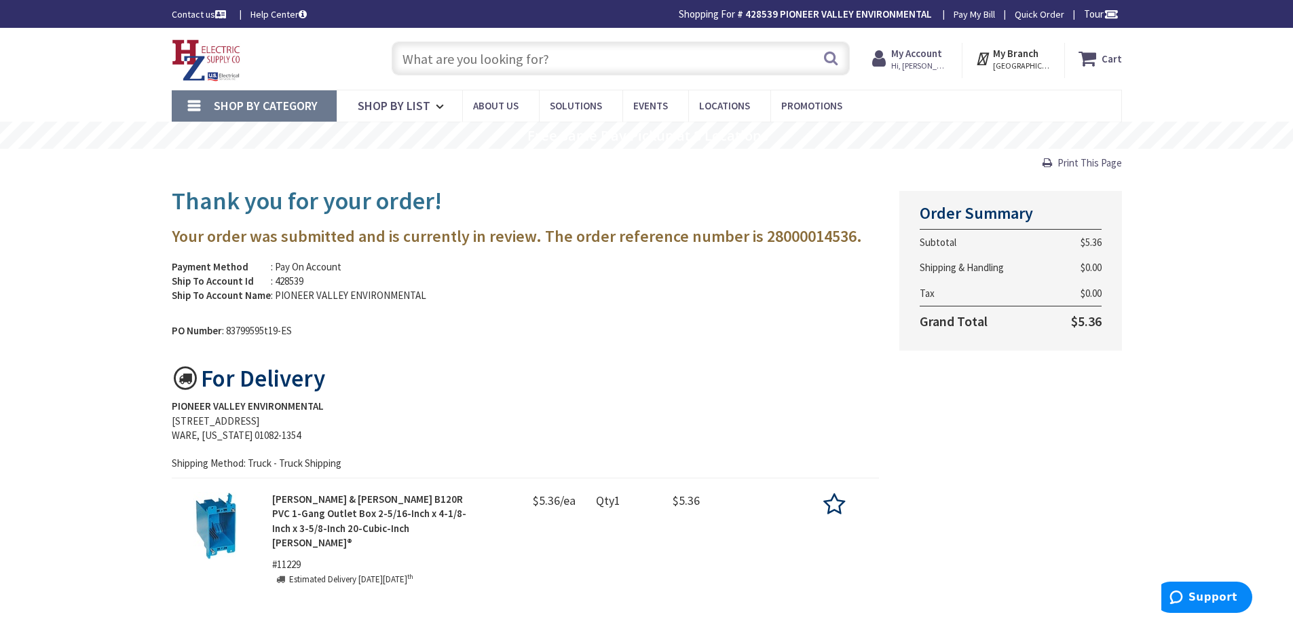
click at [538, 58] on input "text" at bounding box center [621, 58] width 458 height 34
paste input "[PERSON_NAME] & [PERSON_NAME] B120R PVC 1-Gang Outlet Box 2-5/16-Inch x 4-1/8-I…"
type input "[PERSON_NAME] & [PERSON_NAME] B120R PVC 1-Gang Outlet Box 2-5/16-Inch x 4-1/8-I…"
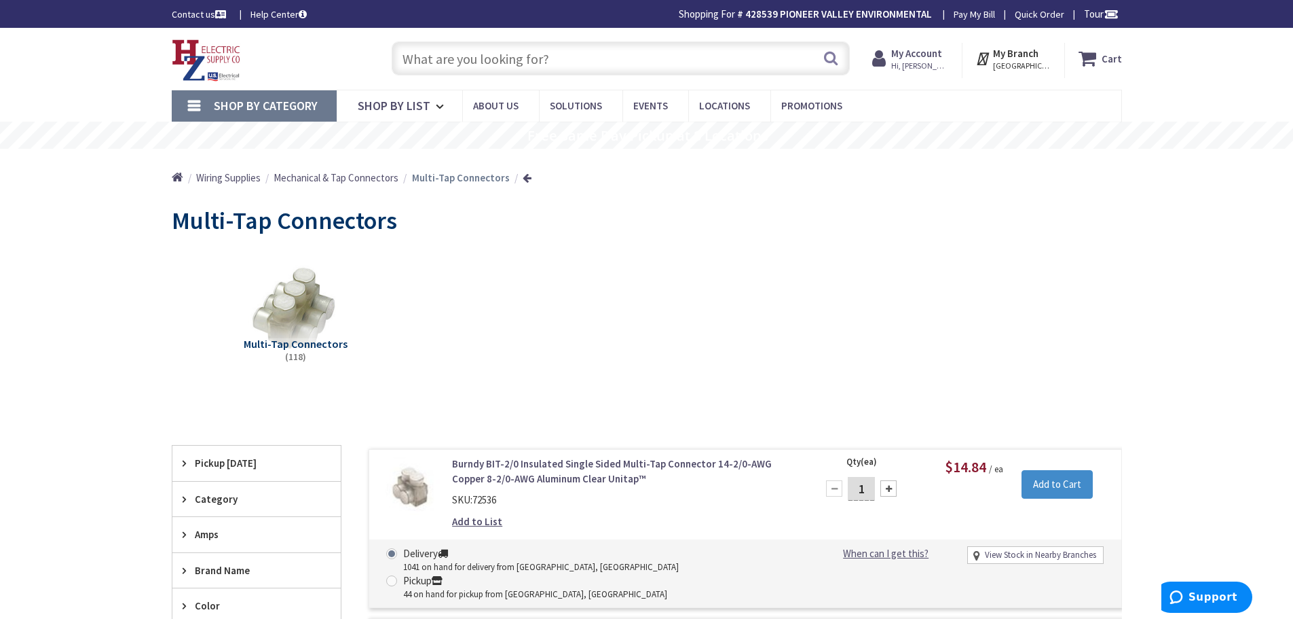
click at [522, 69] on input "text" at bounding box center [621, 58] width 458 height 34
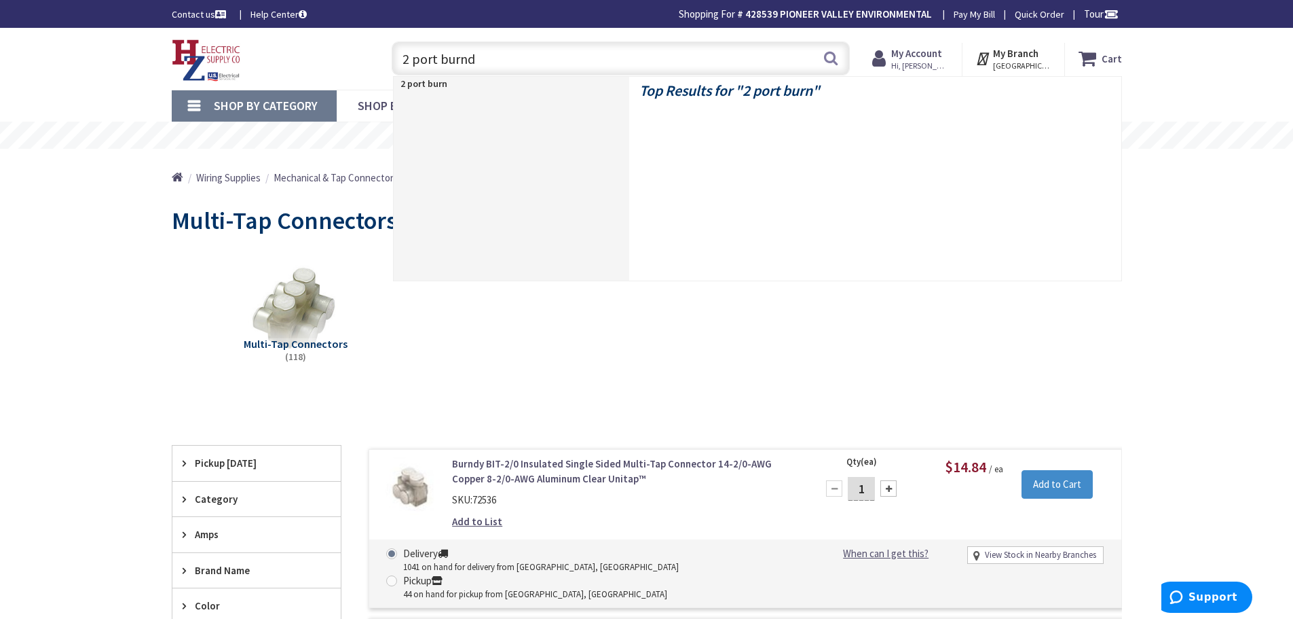
type input "2 port burndy"
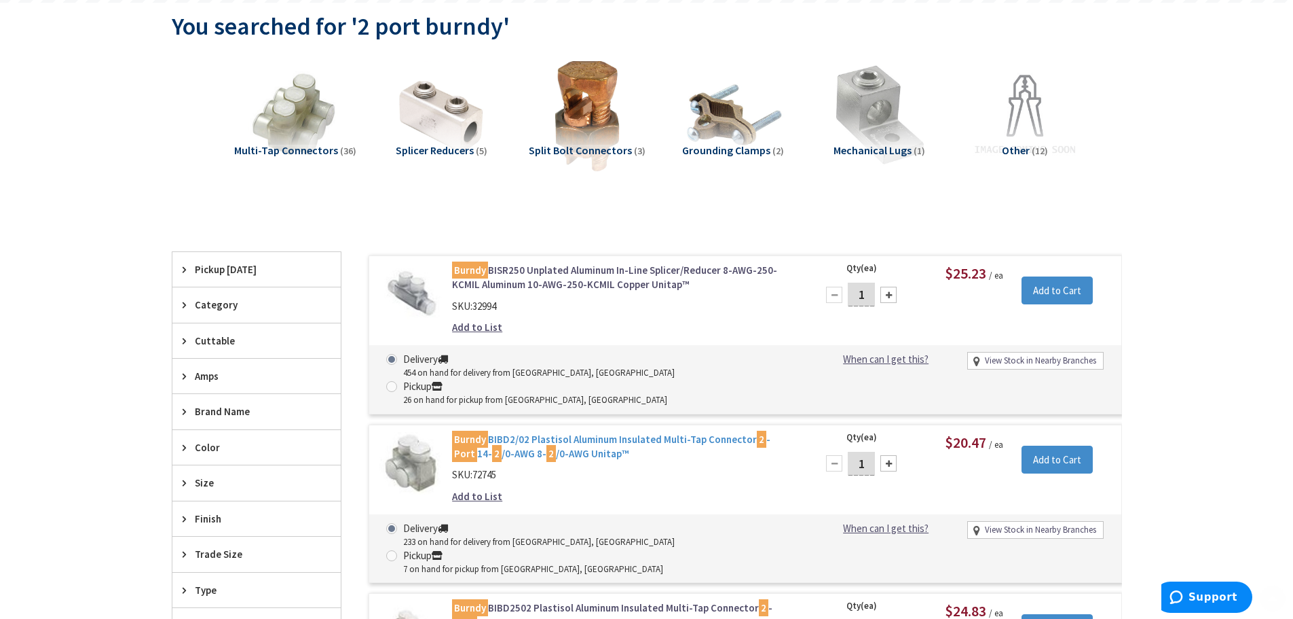
scroll to position [204, 0]
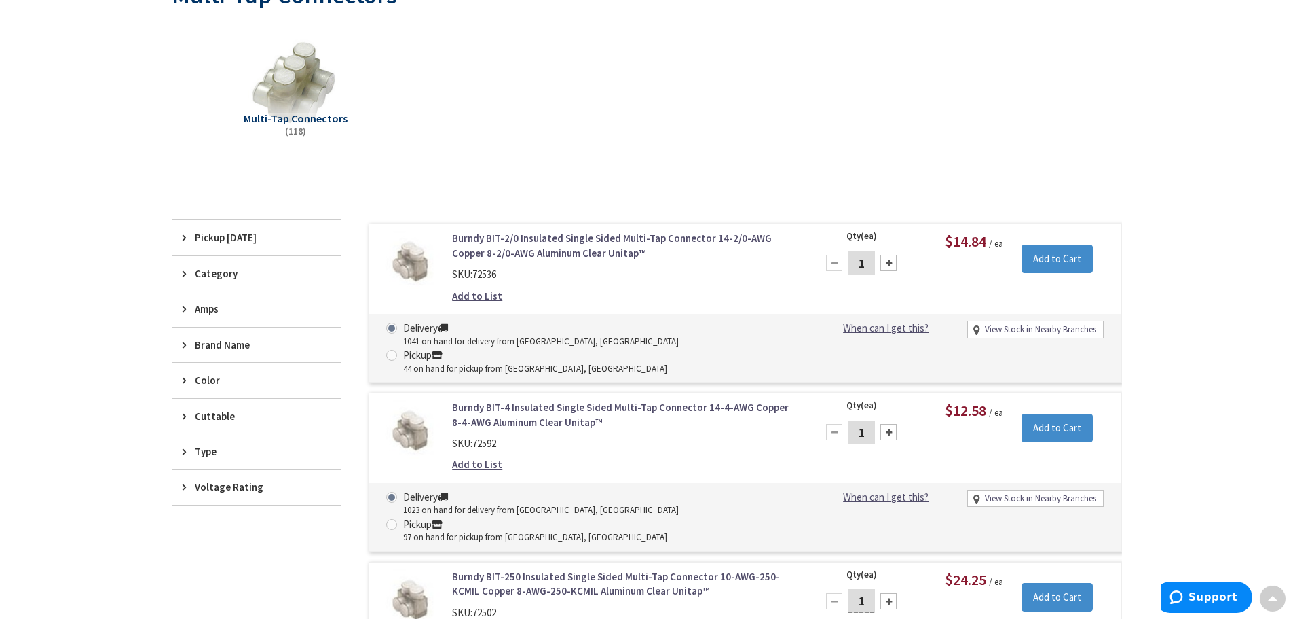
scroll to position [207, 0]
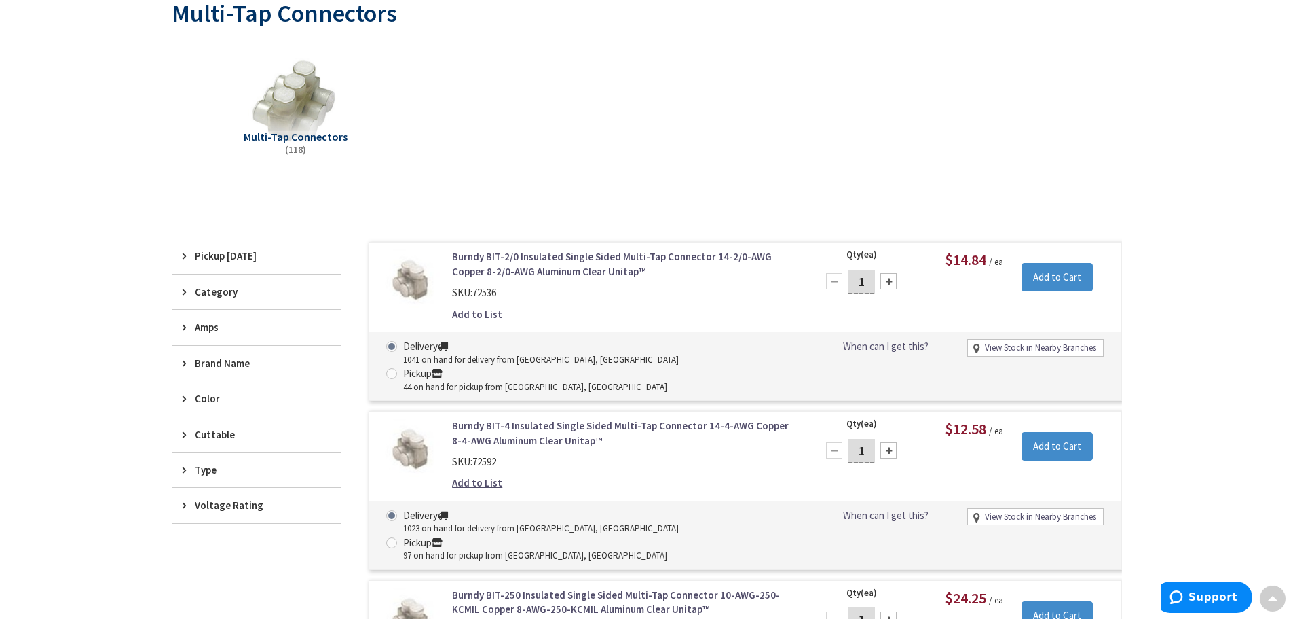
click at [572, 261] on link "Burndy BIT-2/0 Insulated Single Sided Multi-Tap Connector 14-2/0-AWG Copper 8-2…" at bounding box center [625, 263] width 346 height 29
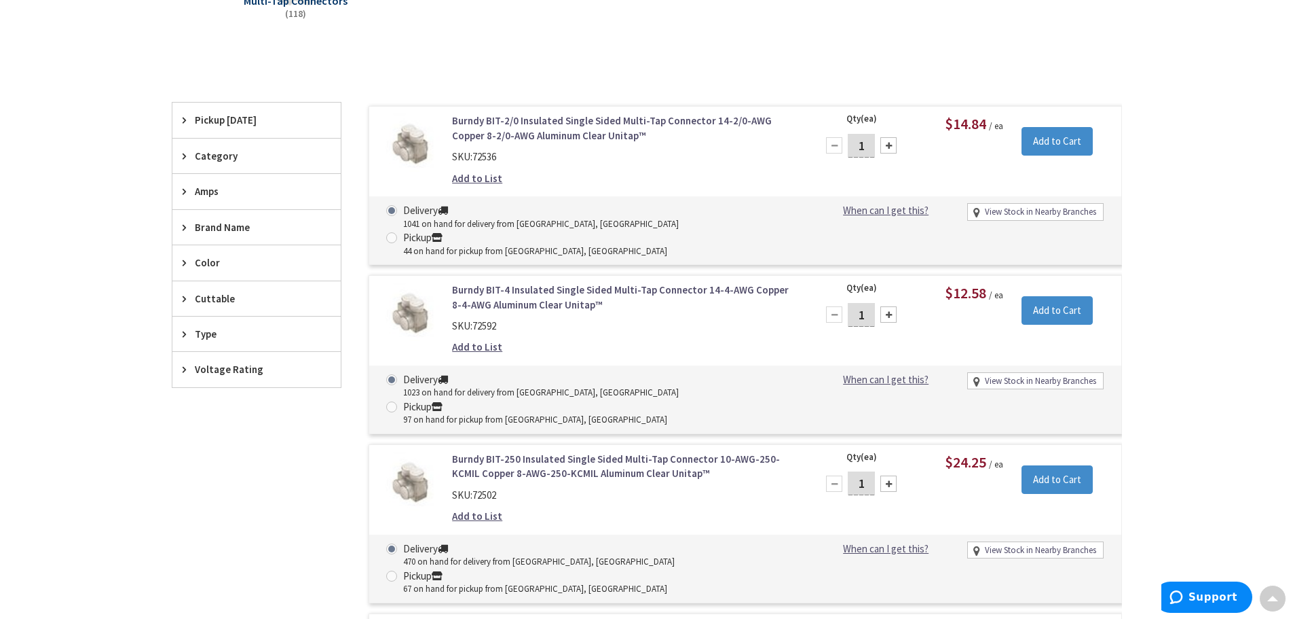
scroll to position [207, 0]
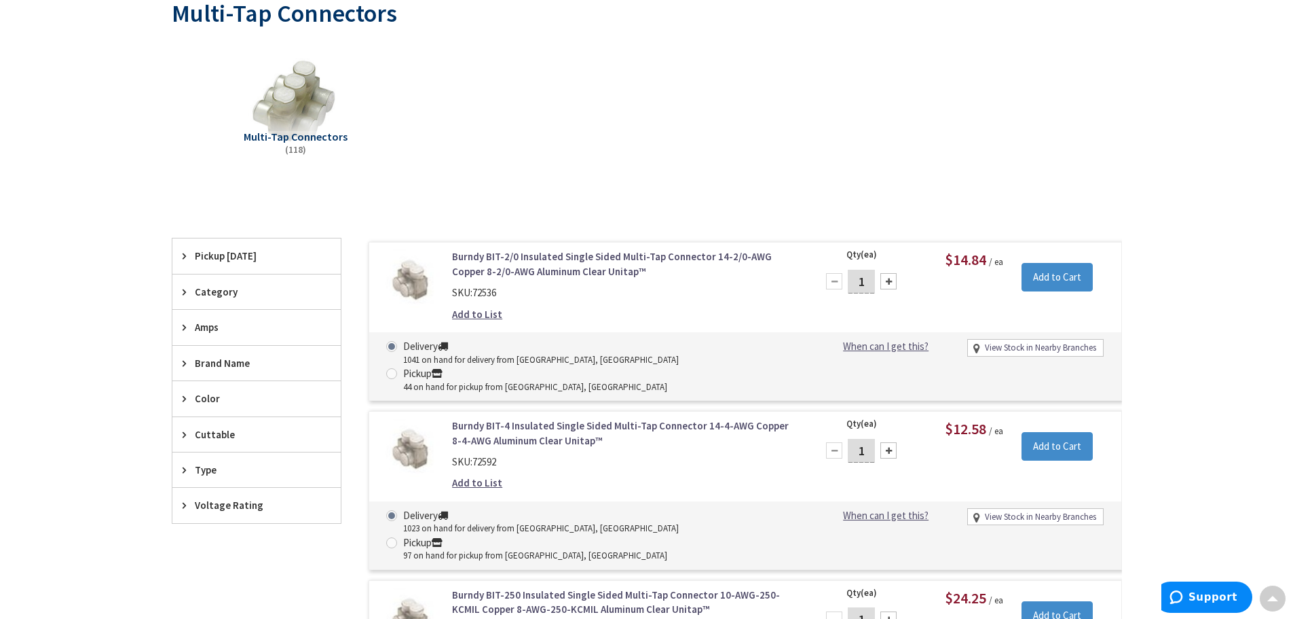
click at [889, 283] on div at bounding box center [889, 281] width 16 height 16
click at [830, 282] on div at bounding box center [834, 281] width 16 height 16
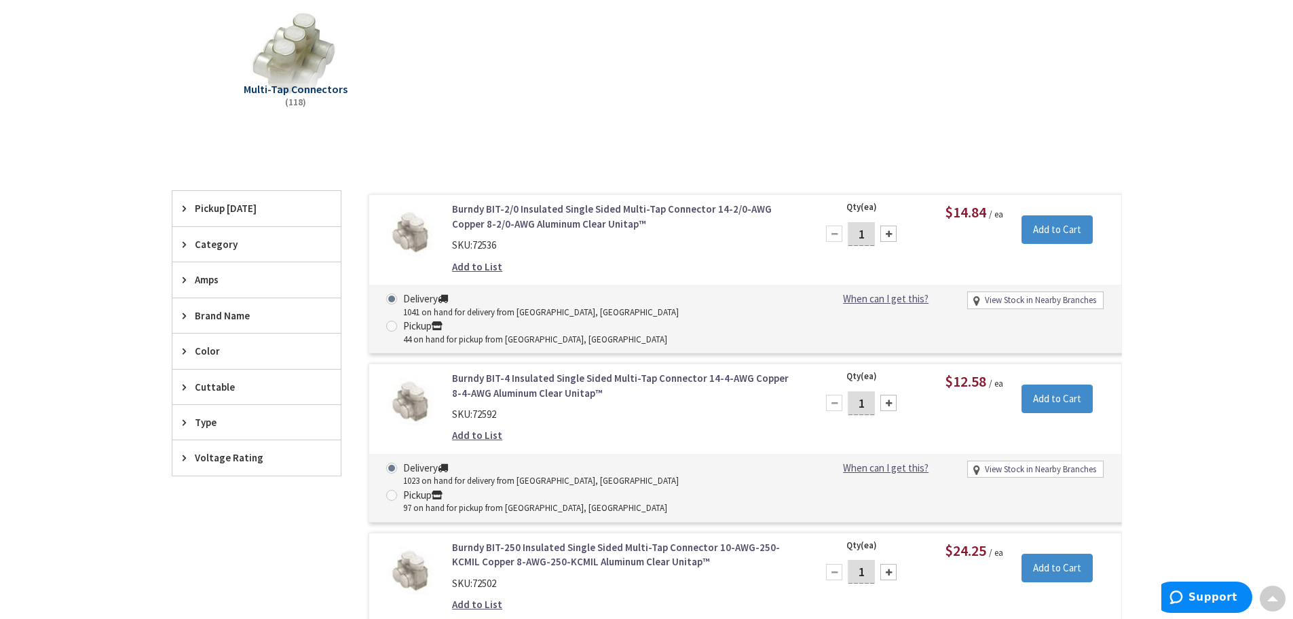
scroll to position [275, 0]
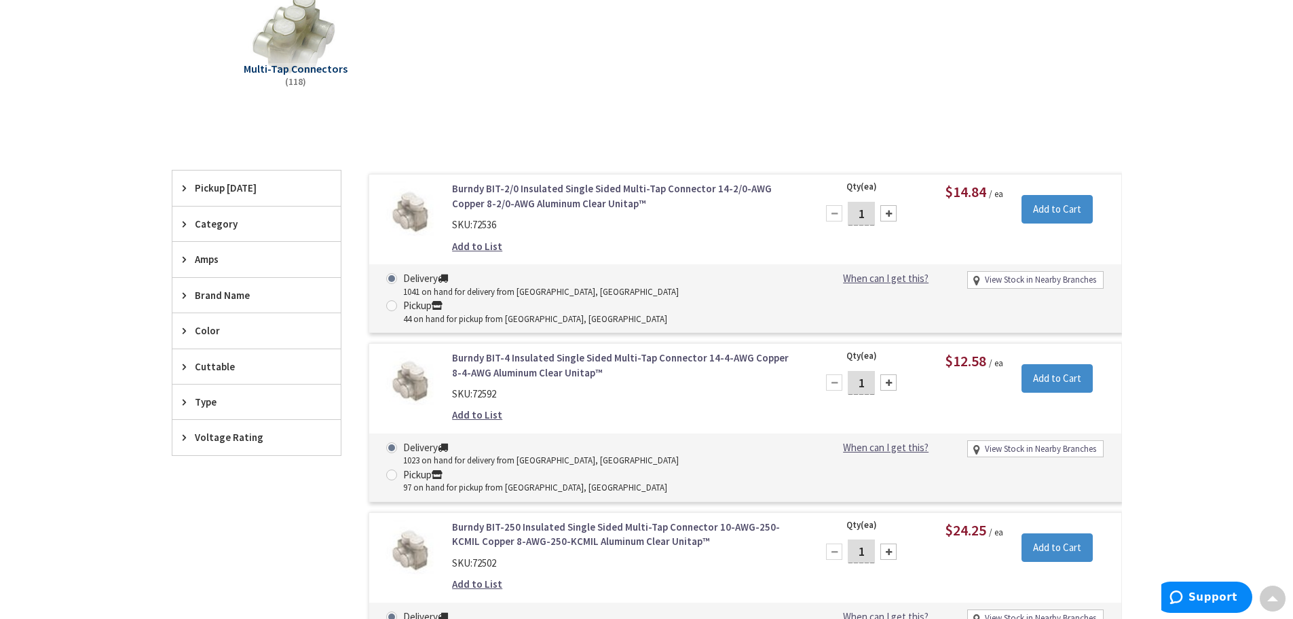
click at [893, 214] on div at bounding box center [889, 213] width 16 height 16
type input "3"
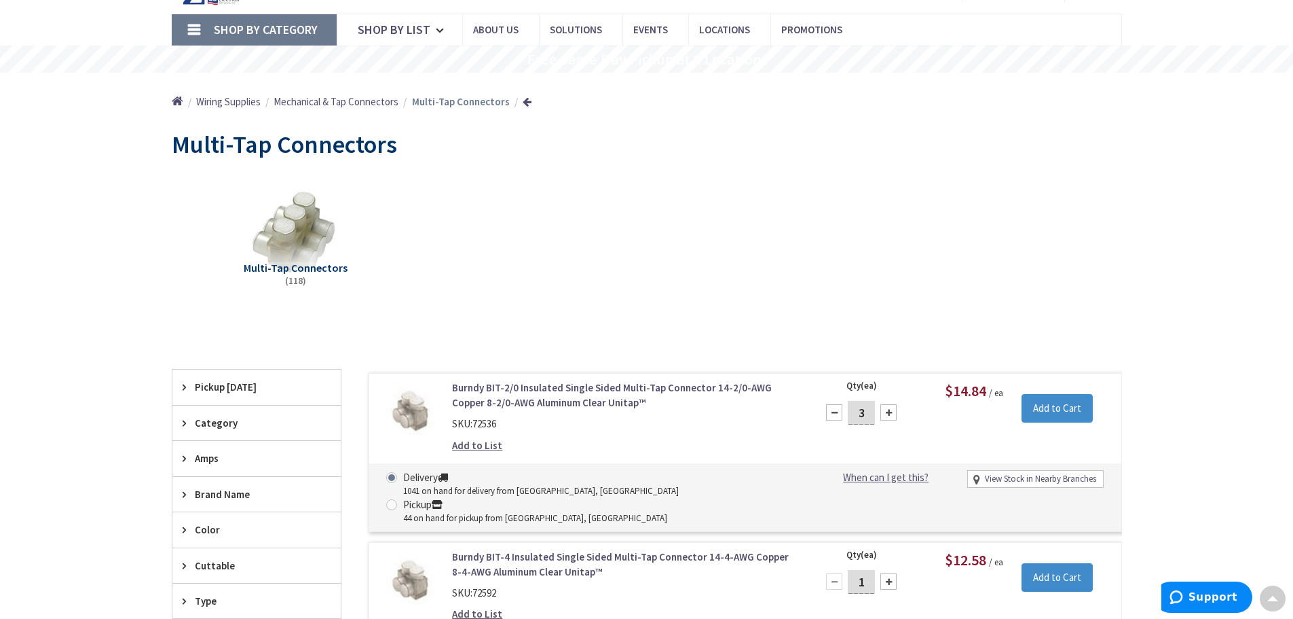
scroll to position [71, 0]
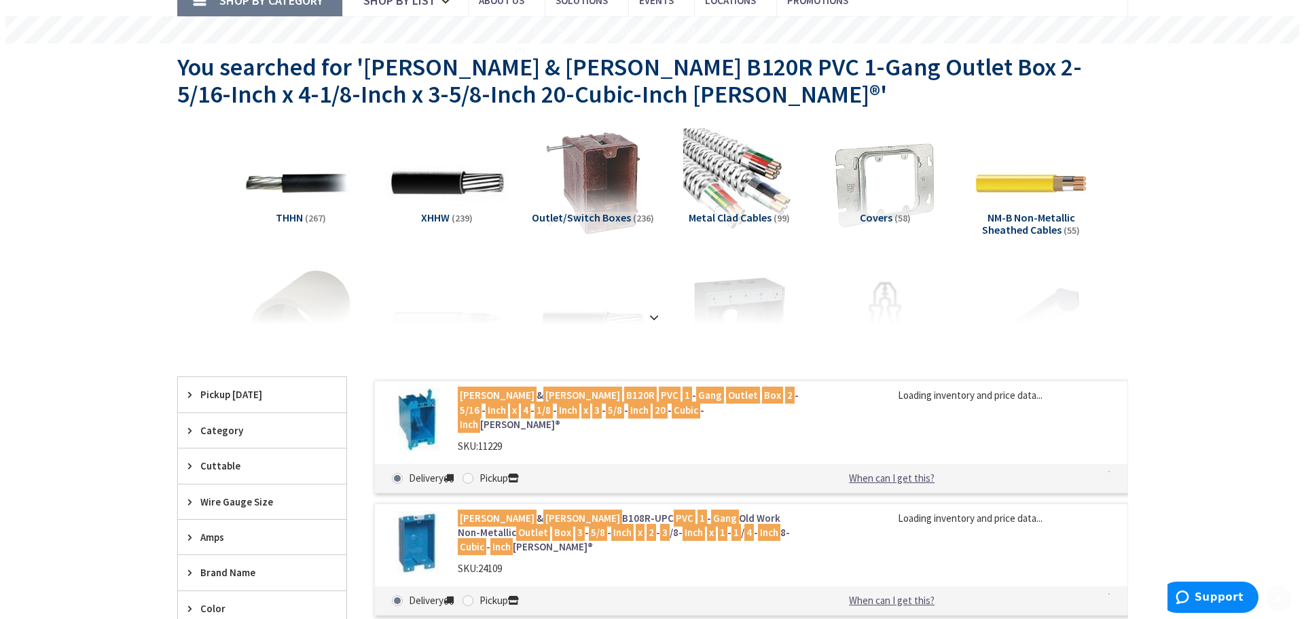
scroll to position [136, 0]
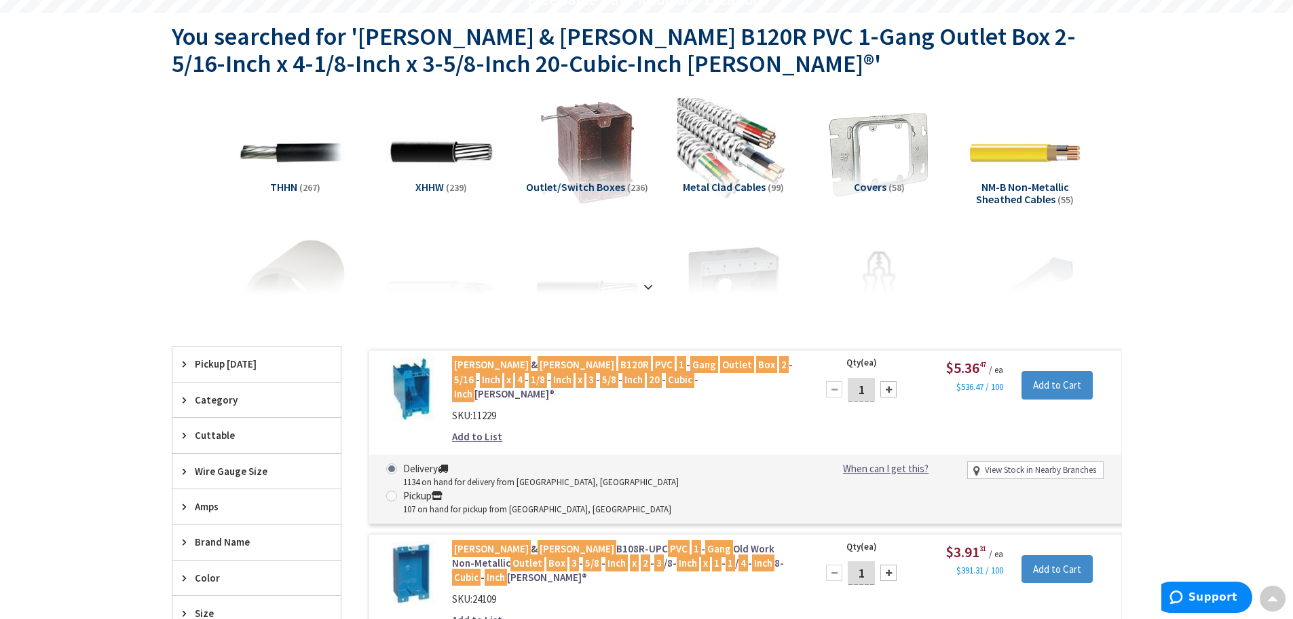
click at [887, 392] on div at bounding box center [889, 389] width 16 height 16
type input "3"
click at [1075, 388] on input "Add to Cart" at bounding box center [1057, 385] width 71 height 29
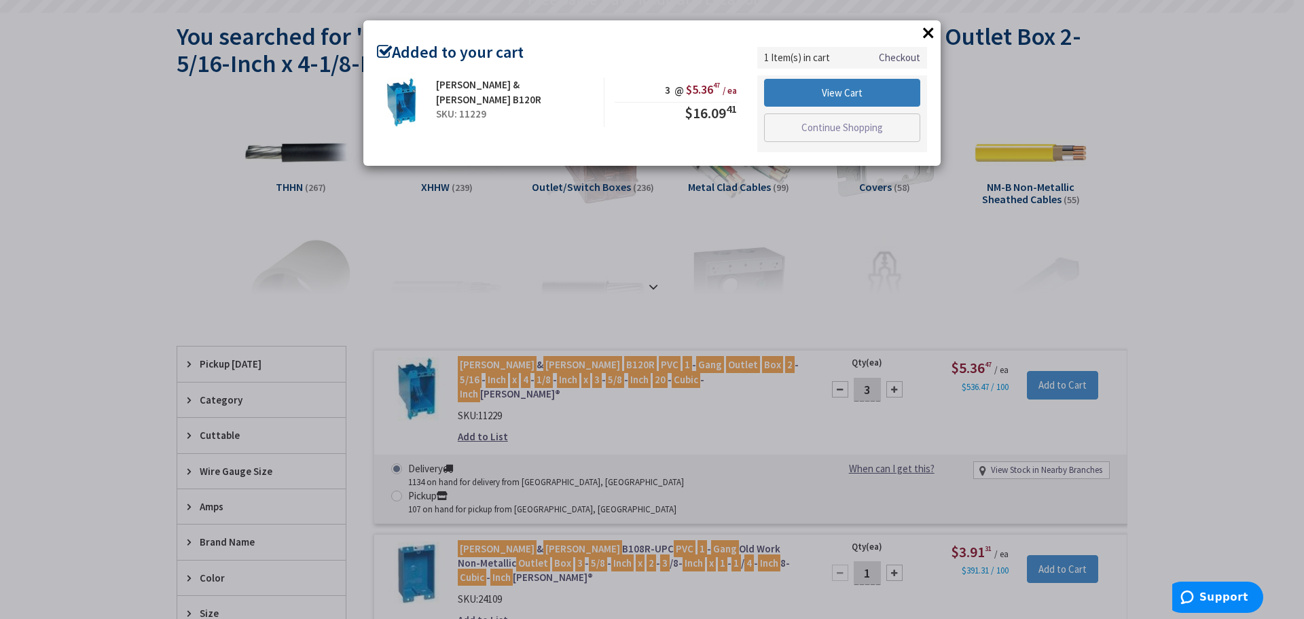
click at [815, 88] on link "View Cart" at bounding box center [842, 93] width 156 height 29
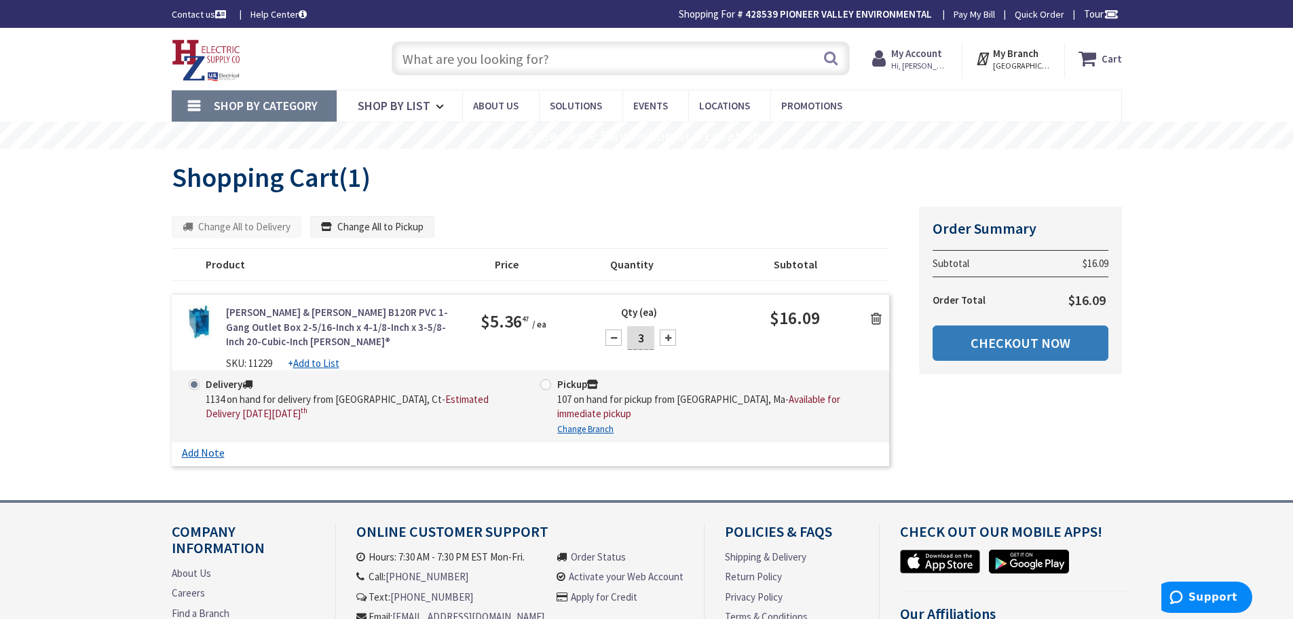
click at [1008, 343] on link "Checkout Now" at bounding box center [1021, 342] width 176 height 35
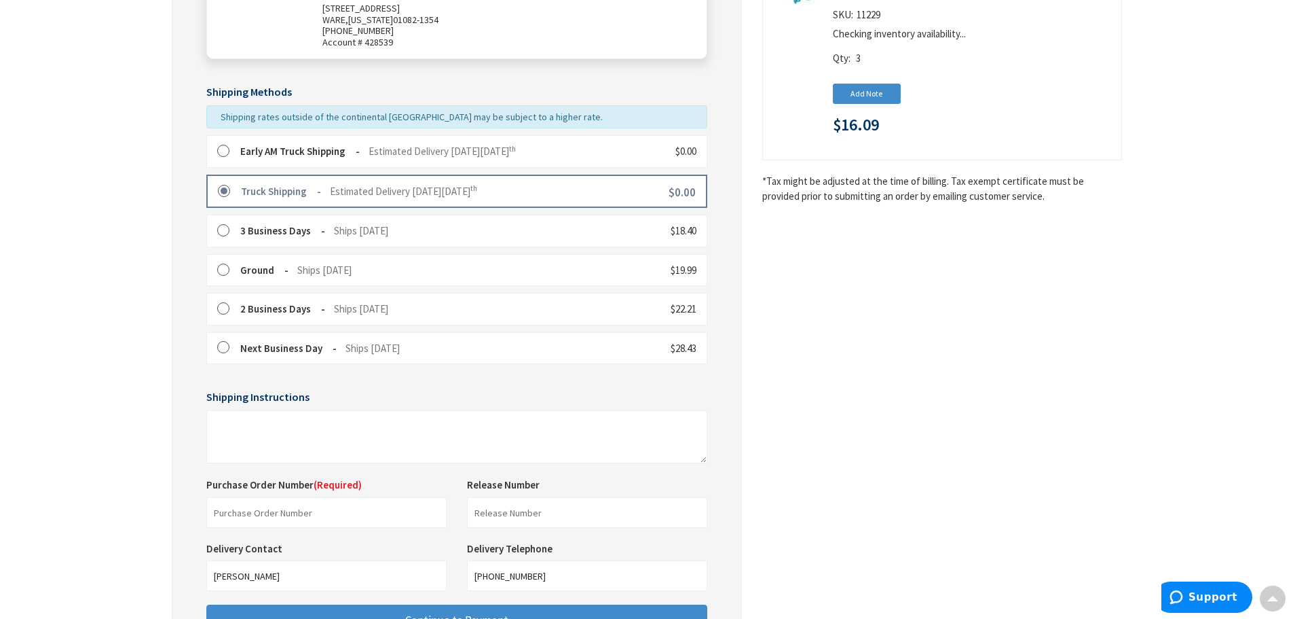
scroll to position [339, 0]
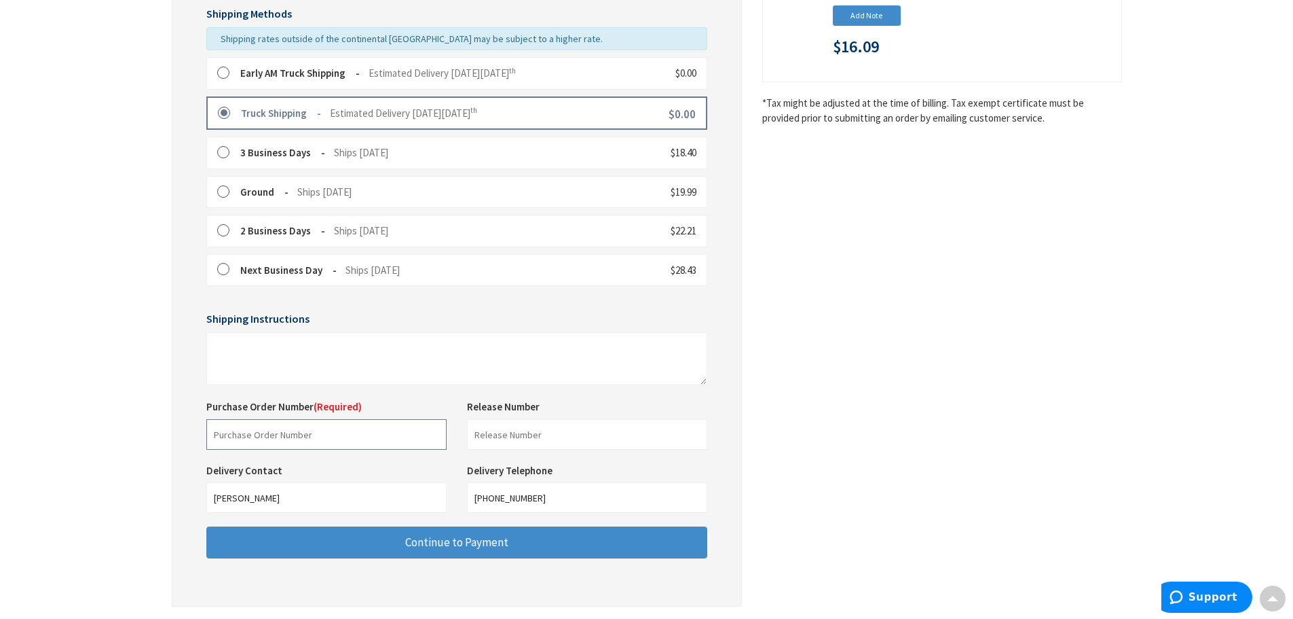
click at [272, 437] on input "text" at bounding box center [326, 434] width 240 height 31
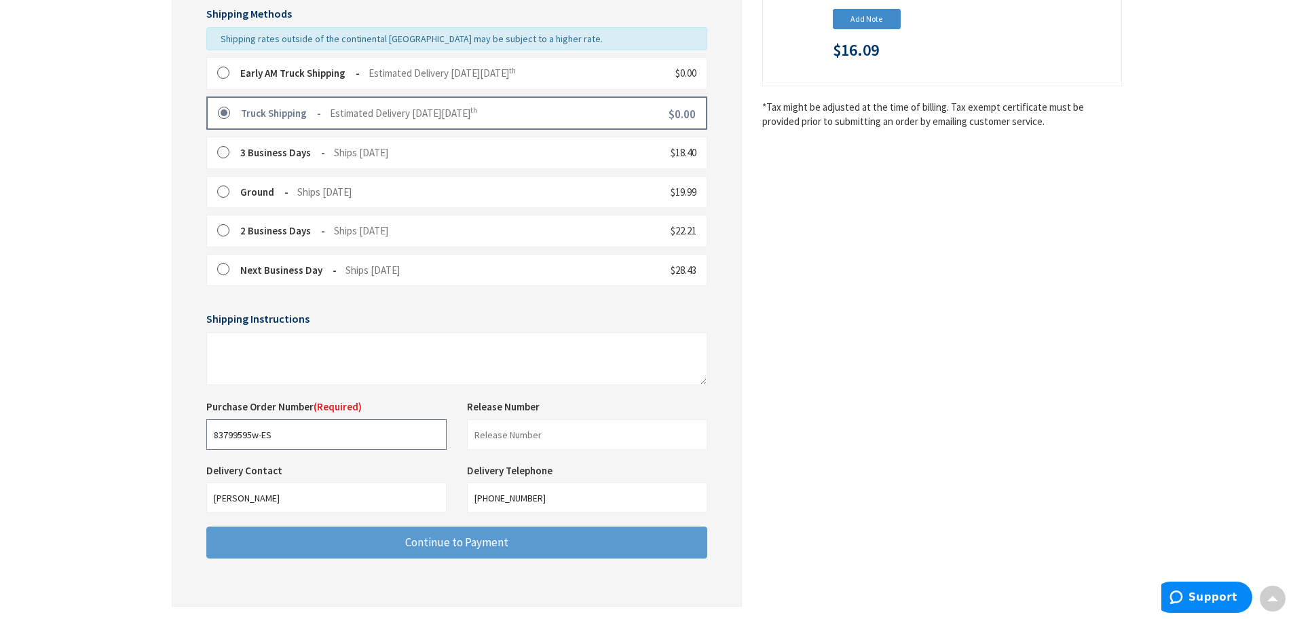
type input "83799595w-ES"
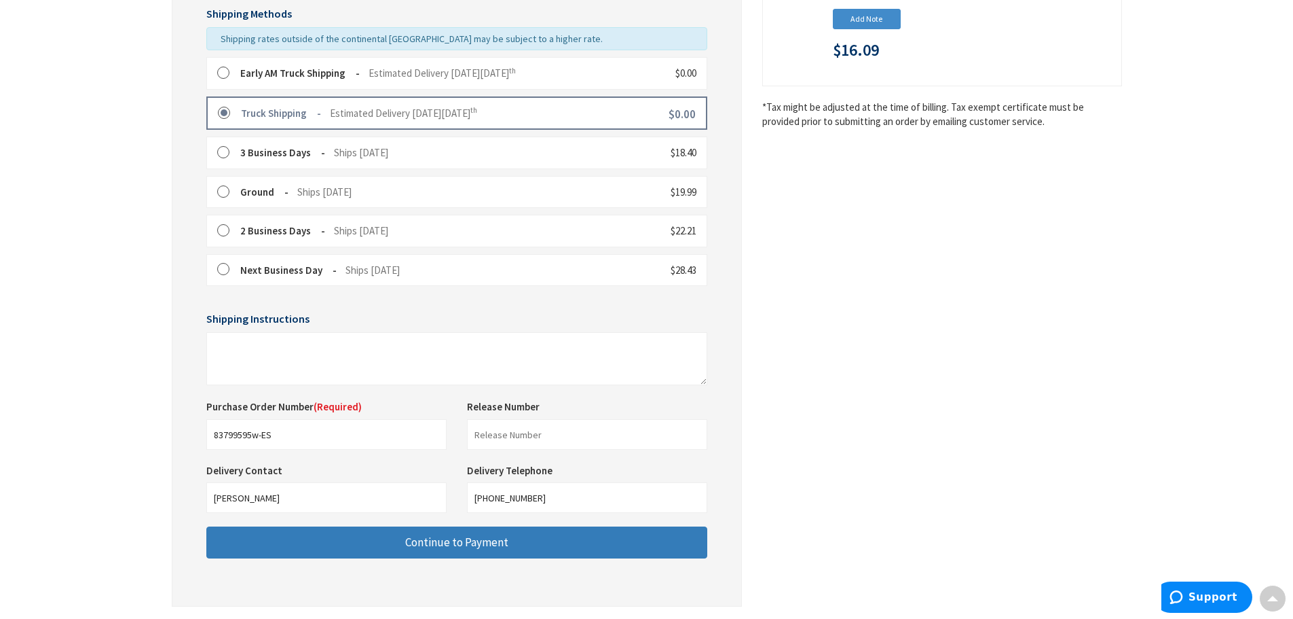
click at [439, 544] on span "Continue to Payment" at bounding box center [456, 541] width 103 height 15
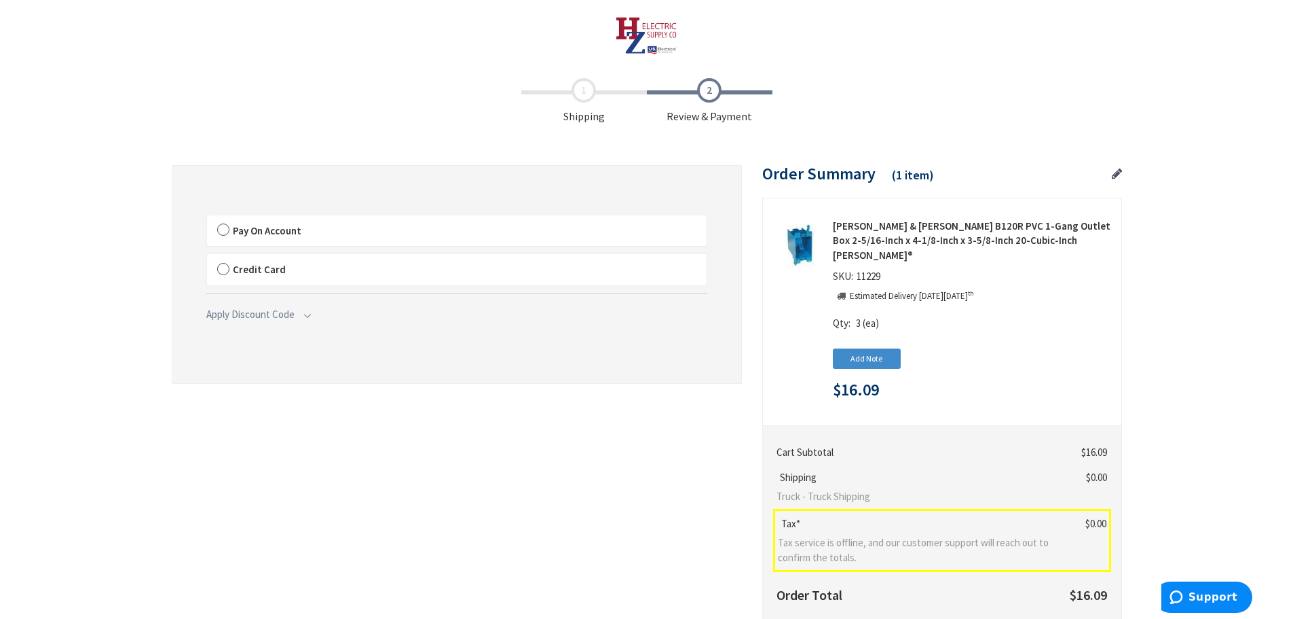
click at [221, 232] on label "Pay On Account" at bounding box center [457, 230] width 500 height 31
click at [223, 230] on label "Pay On Account" at bounding box center [457, 230] width 500 height 31
click at [207, 218] on input "Pay On Account" at bounding box center [207, 218] width 0 height 0
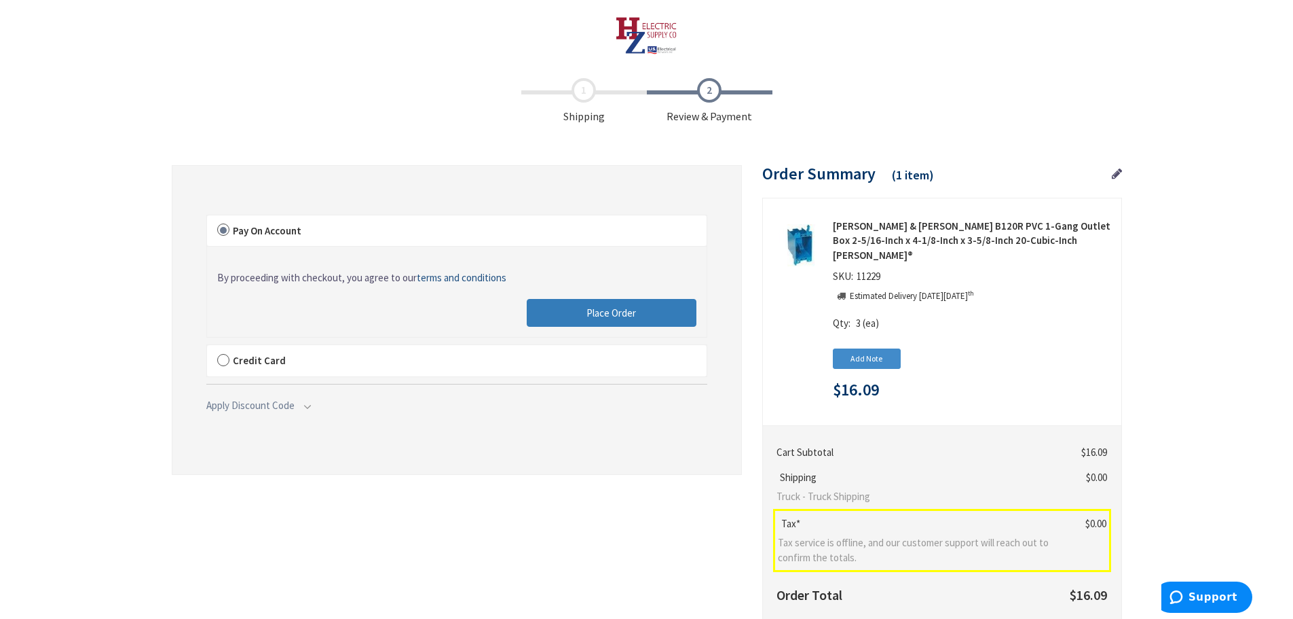
click at [616, 313] on span "Place Order" at bounding box center [612, 312] width 50 height 13
